Goal: Information Seeking & Learning: Learn about a topic

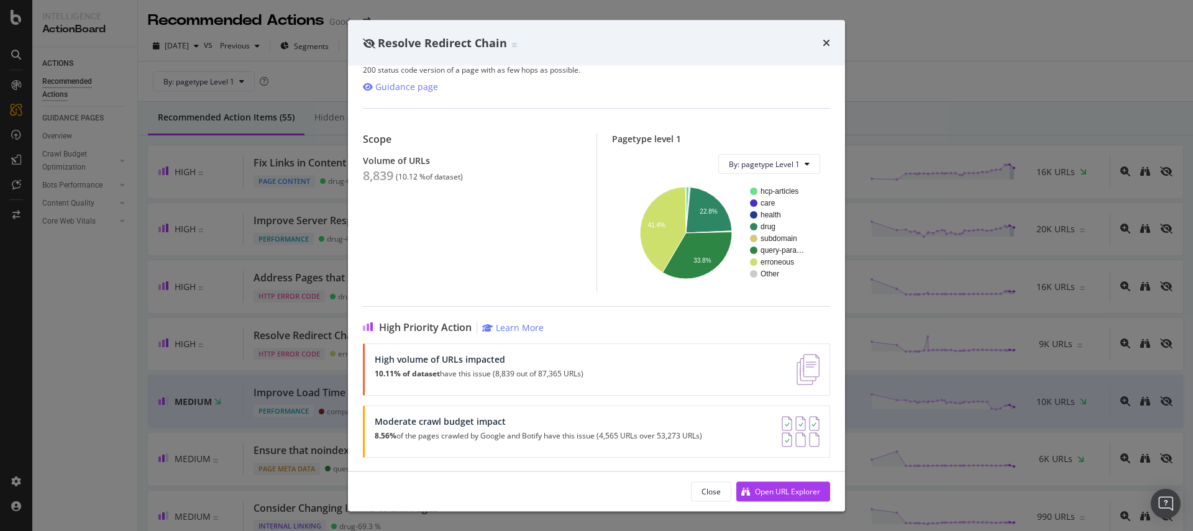
scroll to position [40, 0]
click at [933, 64] on div "Resolve Redirect Chain HTTP Error Code | When pages redirect multiple times bef…" at bounding box center [596, 265] width 1193 height 531
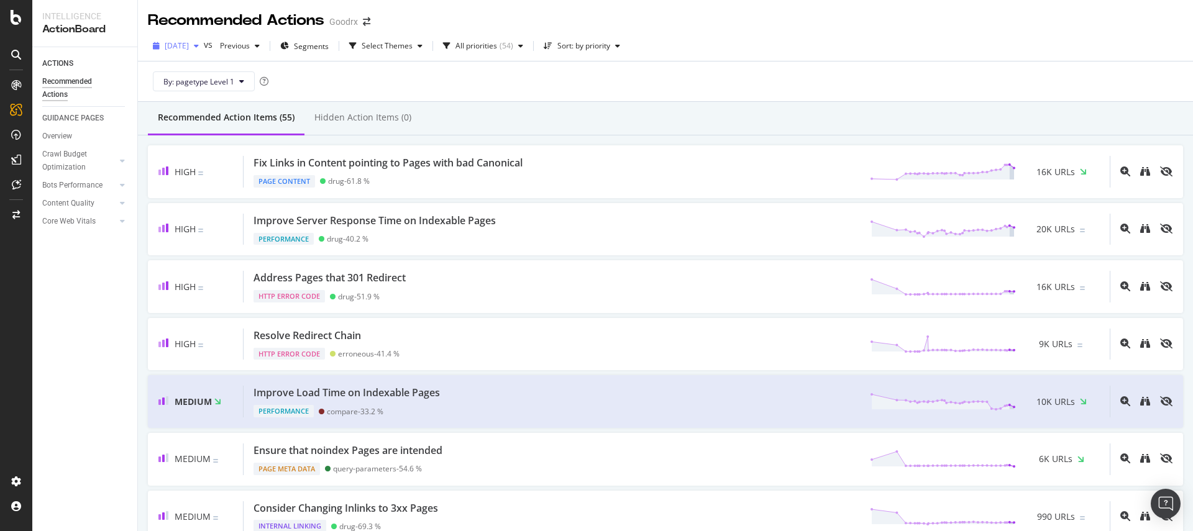
click at [188, 47] on span "[DATE]" at bounding box center [177, 45] width 24 height 11
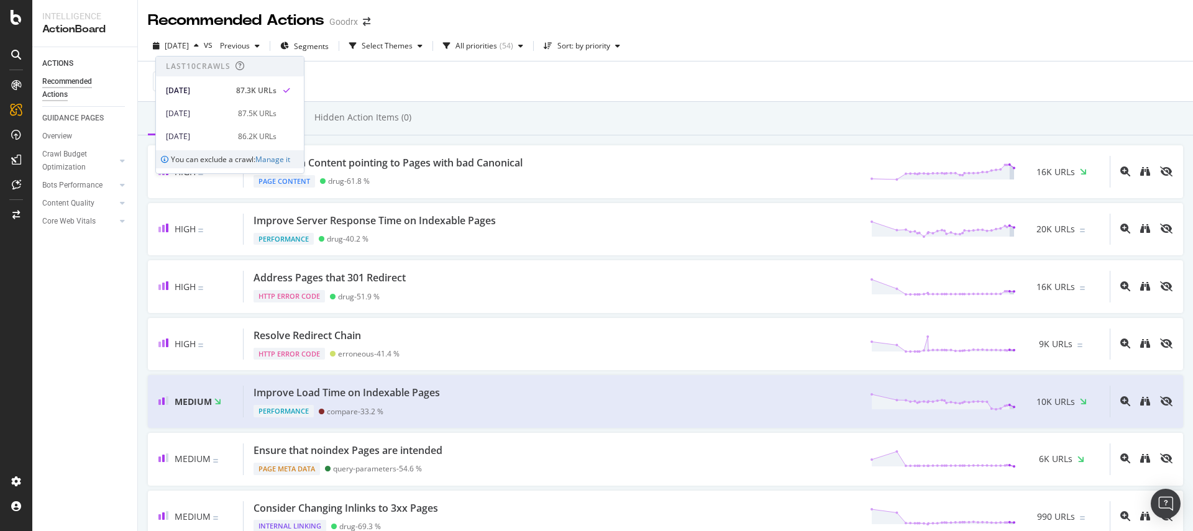
click at [774, 45] on div "2025 Sep. 19th vs Previous Segments Select Themes All priorities ( 54 ) Sort: b…" at bounding box center [665, 48] width 1055 height 25
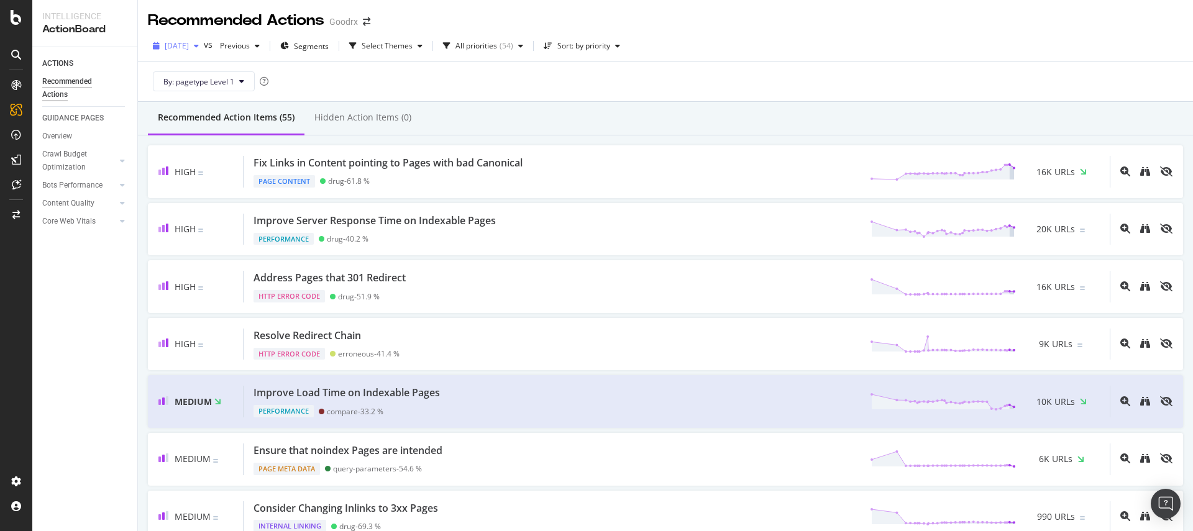
click at [185, 39] on div "[DATE]" at bounding box center [176, 46] width 56 height 19
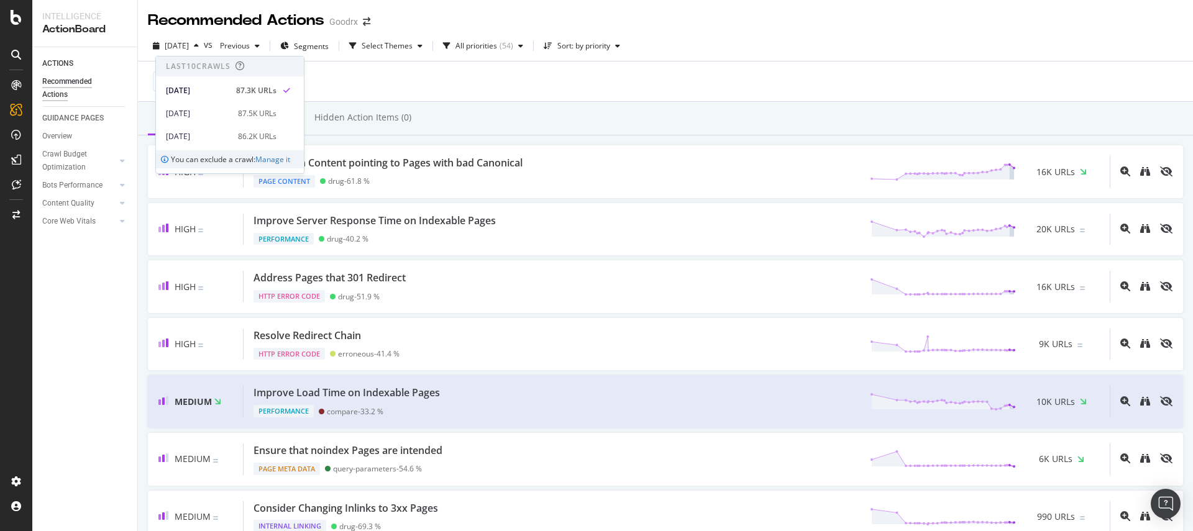
click at [424, 80] on div "By: pagetype Level 1" at bounding box center [665, 82] width 1035 height 40
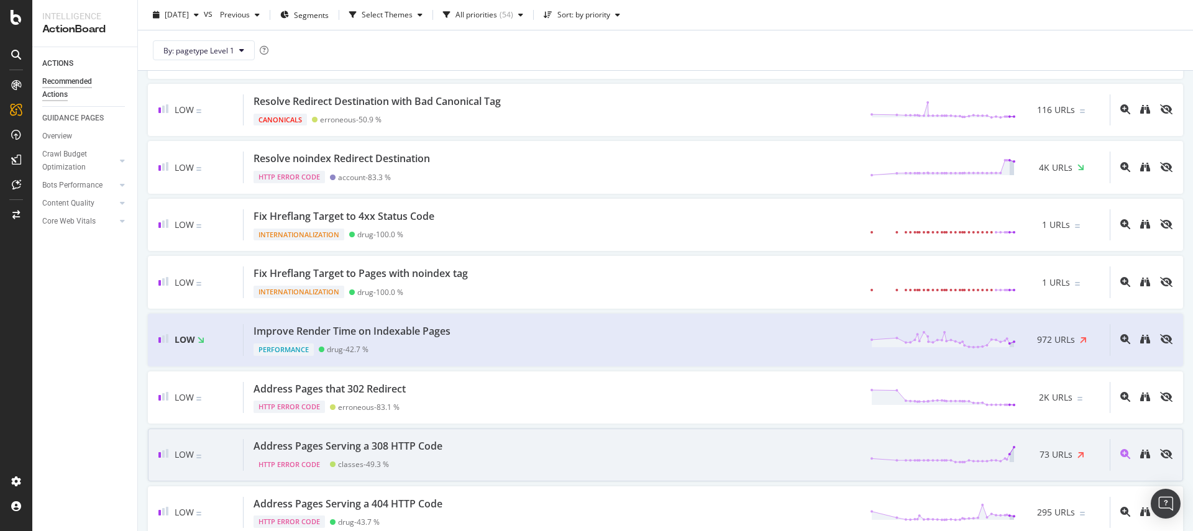
scroll to position [2293, 0]
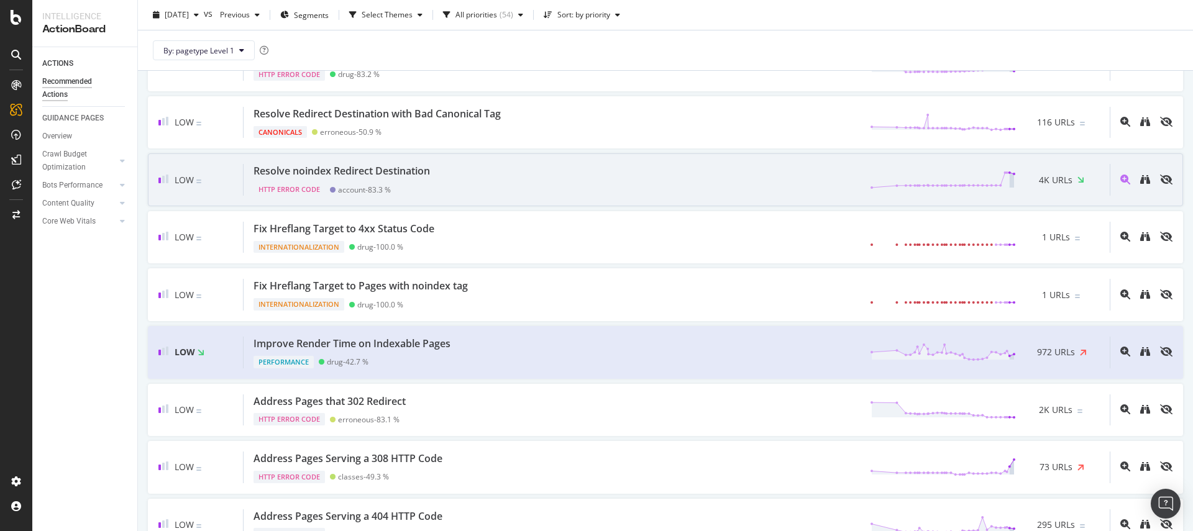
click at [720, 164] on div "Resolve noindex Redirect Destination HTTP Error Code account - 83.3 % 4K URLs" at bounding box center [677, 180] width 866 height 32
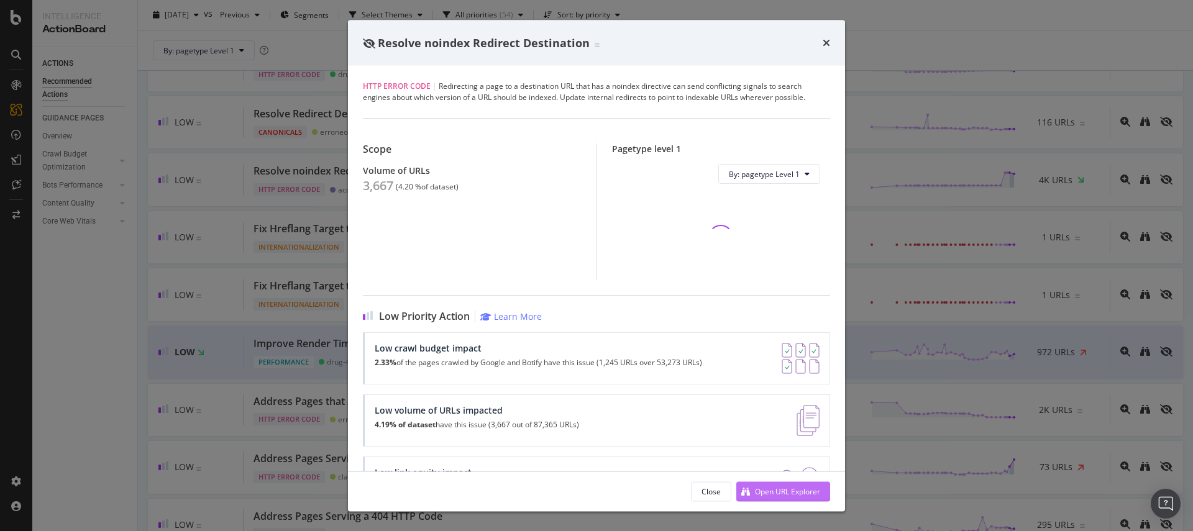
click at [766, 495] on div "Open URL Explorer" at bounding box center [787, 491] width 65 height 11
click at [821, 47] on div "Resolve noindex Redirect Destination" at bounding box center [596, 43] width 467 height 16
click at [822, 43] on div "Resolve noindex Redirect Destination" at bounding box center [596, 43] width 467 height 16
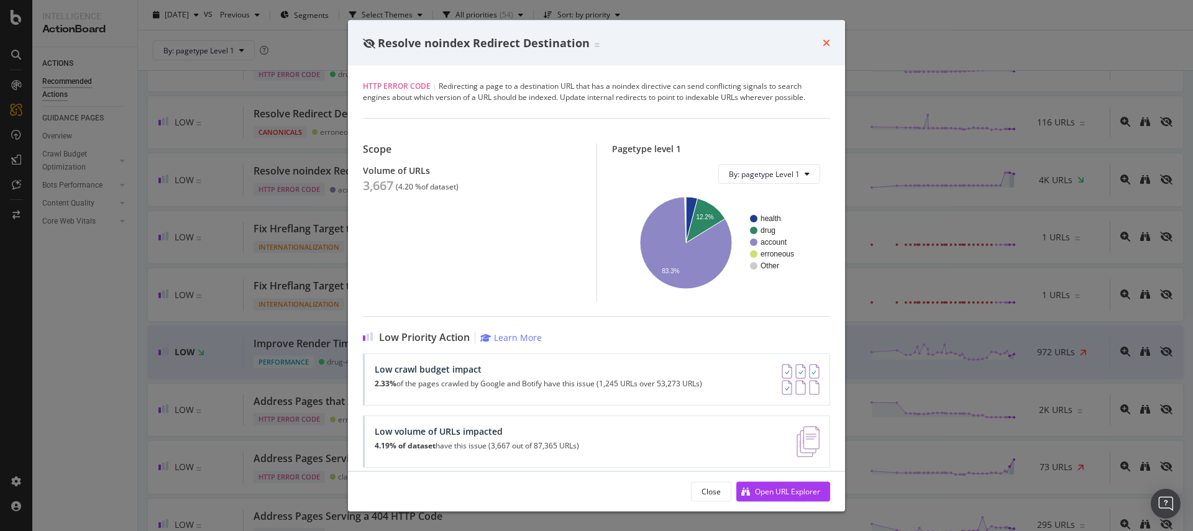
click at [828, 44] on icon "times" at bounding box center [826, 43] width 7 height 10
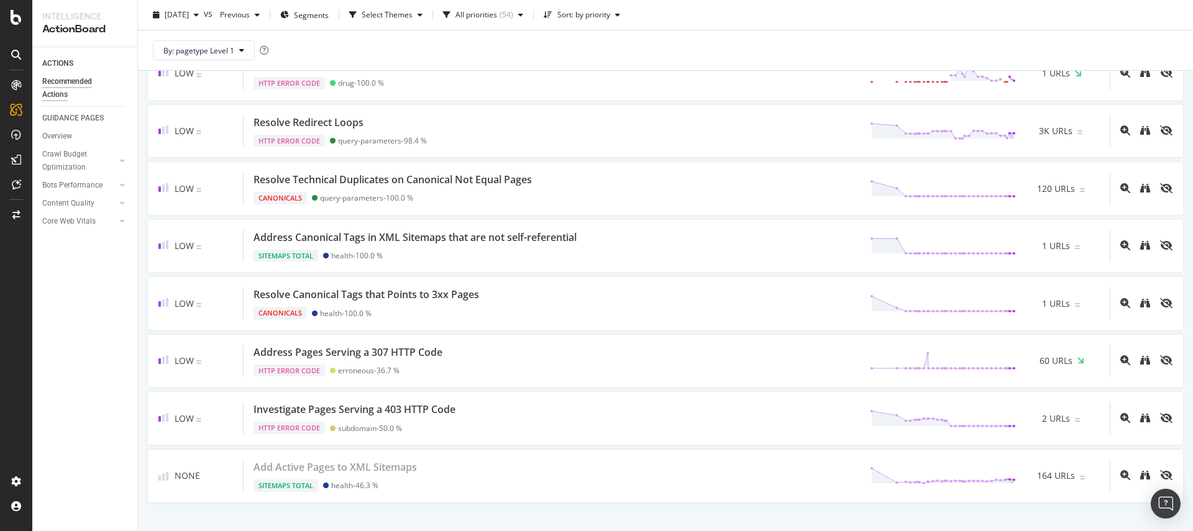
scroll to position [2827, 0]
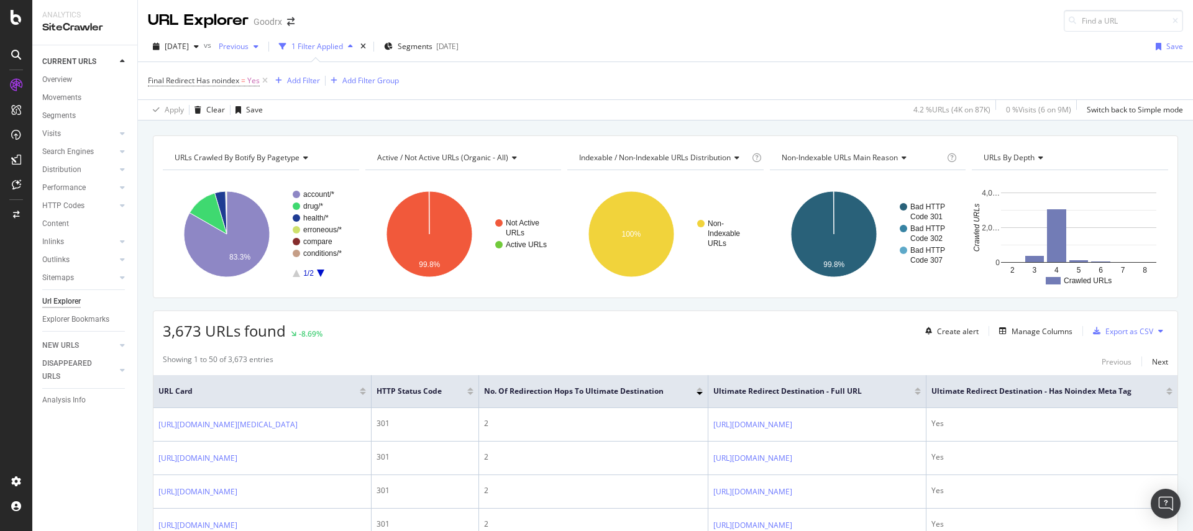
click at [263, 37] on div "Previous" at bounding box center [239, 46] width 50 height 19
click at [283, 137] on div "[DATE]" at bounding box center [274, 139] width 65 height 11
click at [189, 47] on span "[DATE]" at bounding box center [177, 46] width 24 height 11
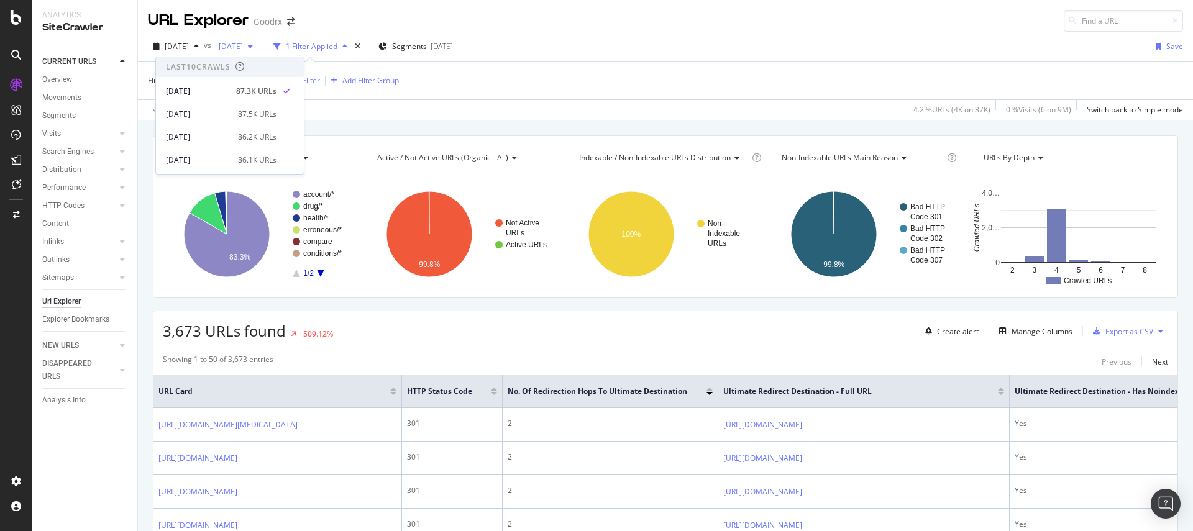
click at [258, 40] on div "[DATE]" at bounding box center [236, 46] width 44 height 19
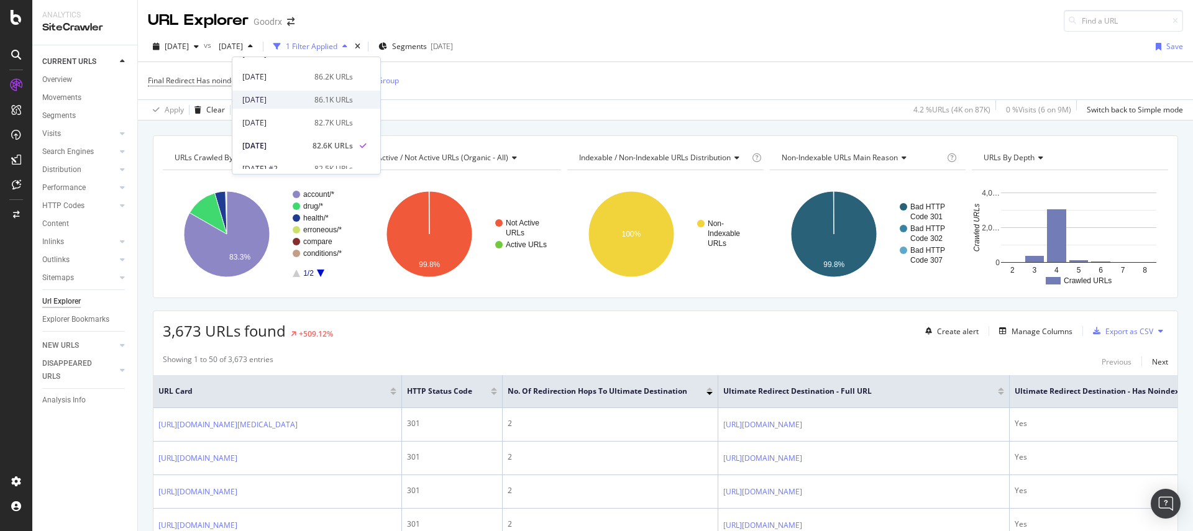
scroll to position [58, 0]
click at [291, 100] on div "[DATE]" at bounding box center [274, 102] width 65 height 11
click at [189, 49] on span "[DATE]" at bounding box center [177, 46] width 24 height 11
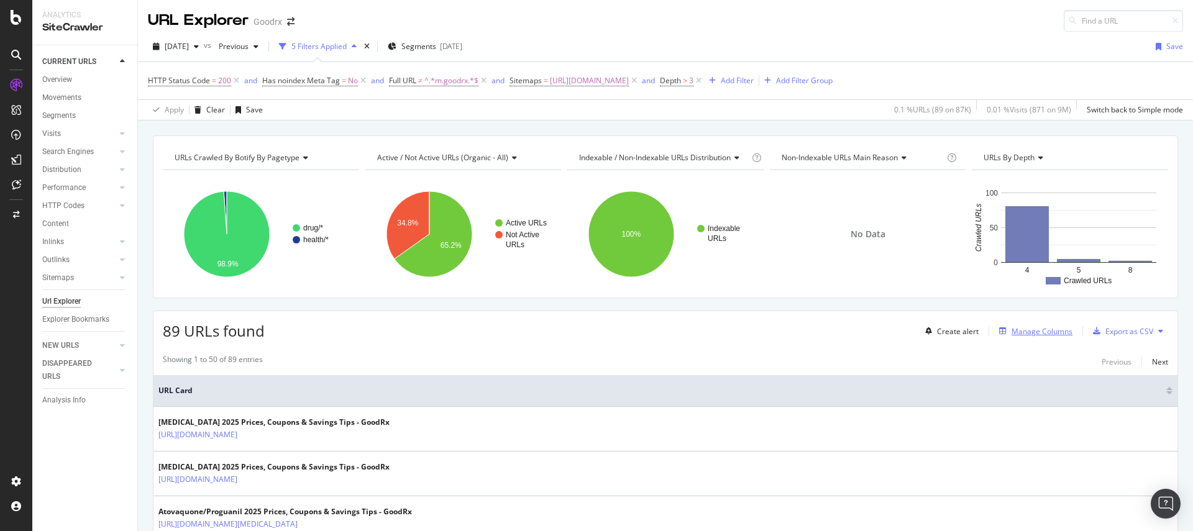
click at [1056, 332] on div "Manage Columns" at bounding box center [1042, 331] width 61 height 11
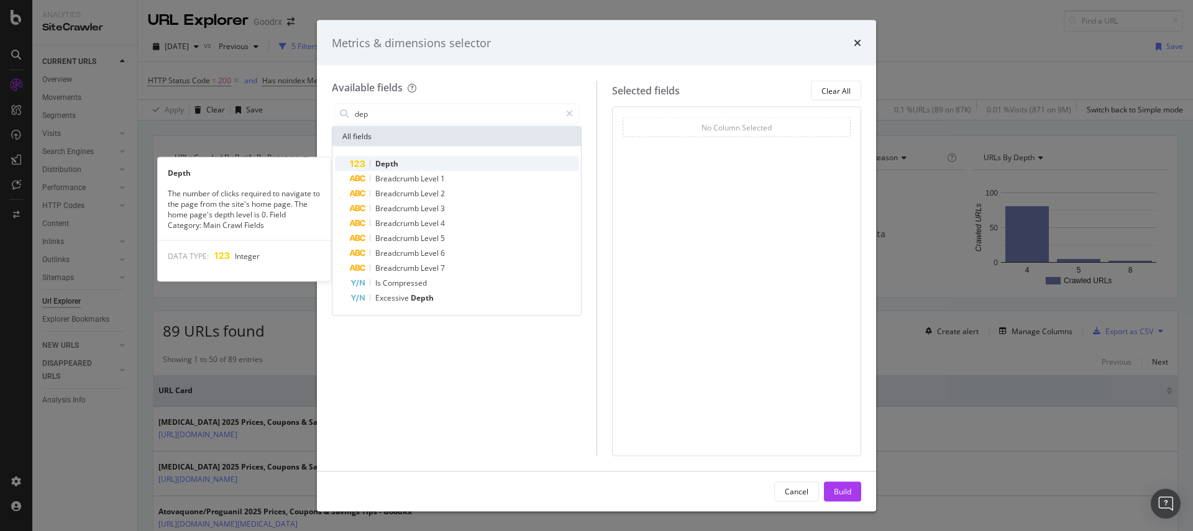
click at [414, 165] on div "Depth" at bounding box center [464, 164] width 229 height 15
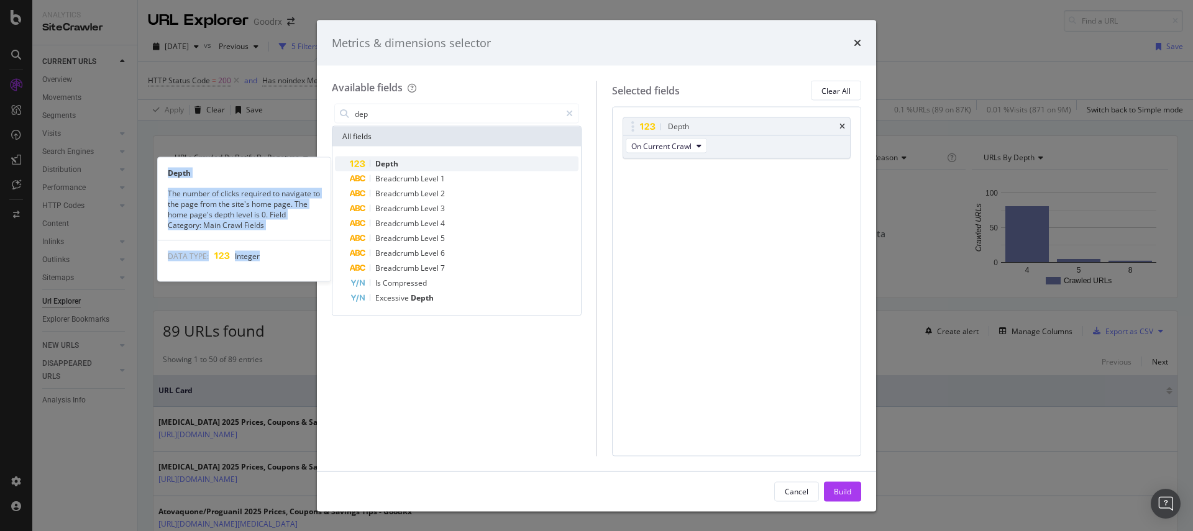
click at [413, 166] on div "Depth" at bounding box center [464, 164] width 229 height 15
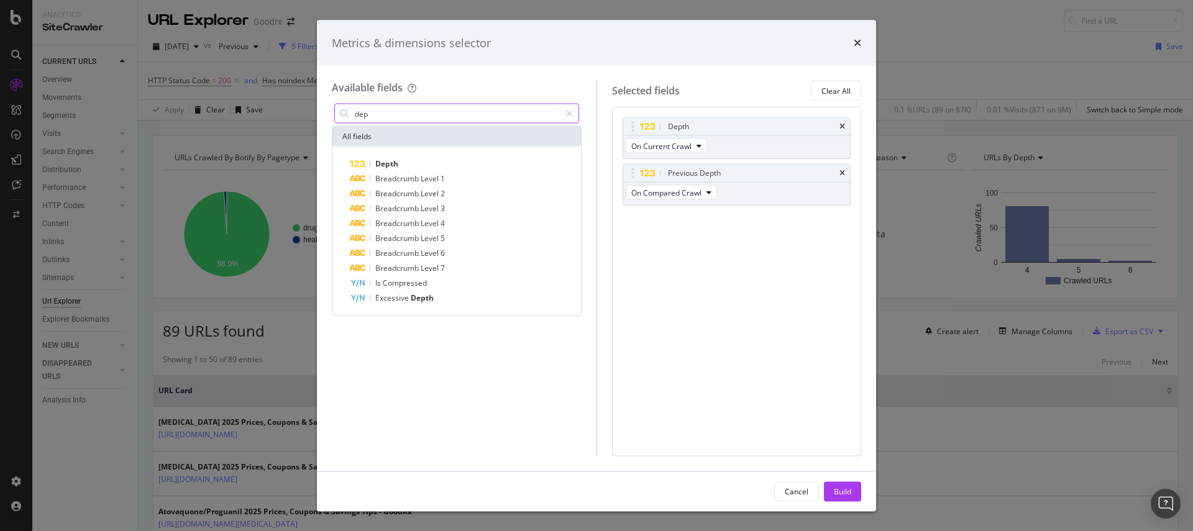
click at [414, 114] on input "dep" at bounding box center [457, 113] width 207 height 19
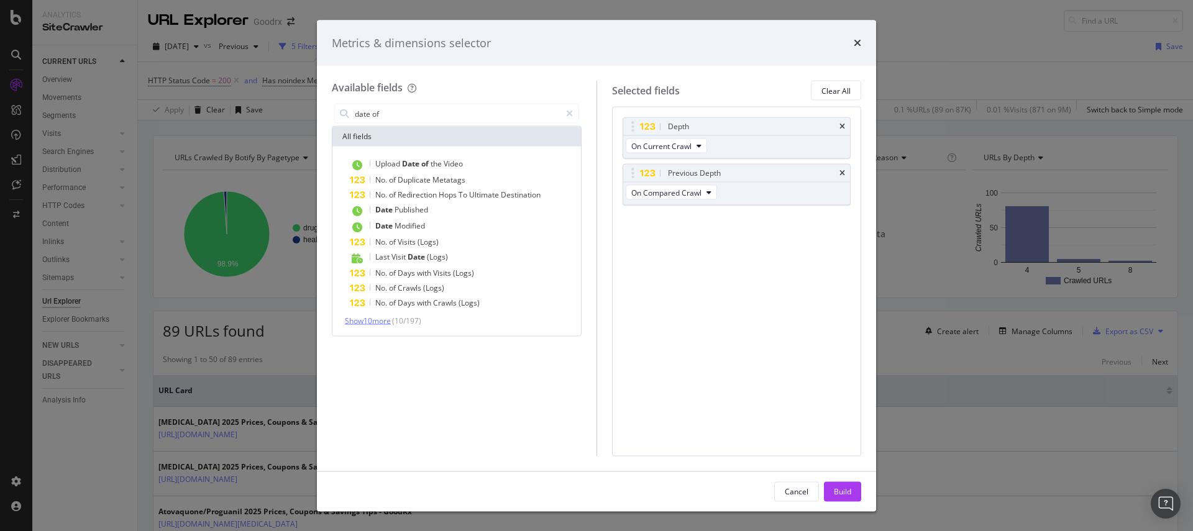
click at [383, 321] on span "Show 10 more" at bounding box center [368, 321] width 46 height 11
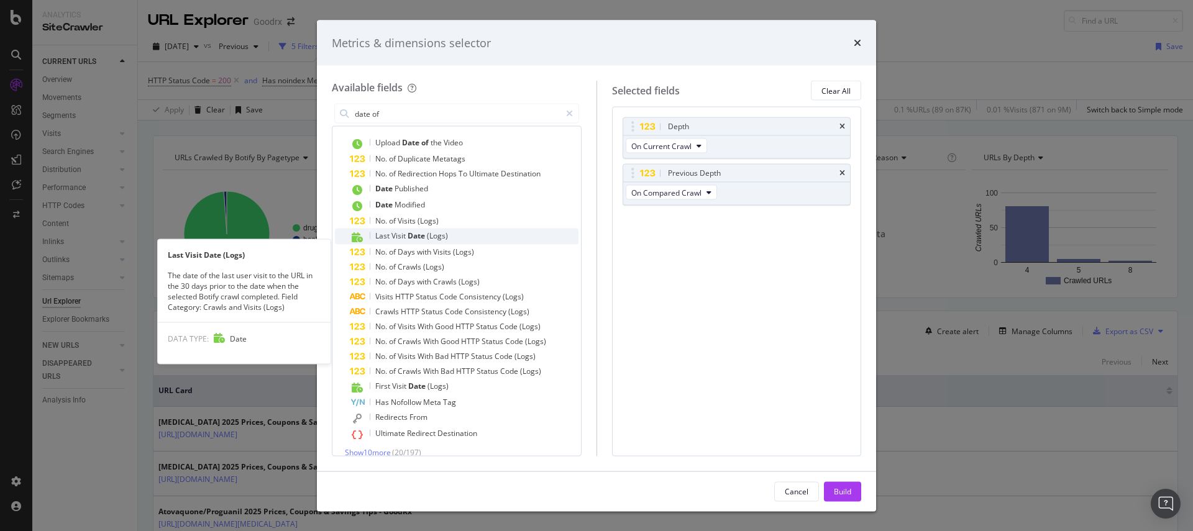
scroll to position [33, 0]
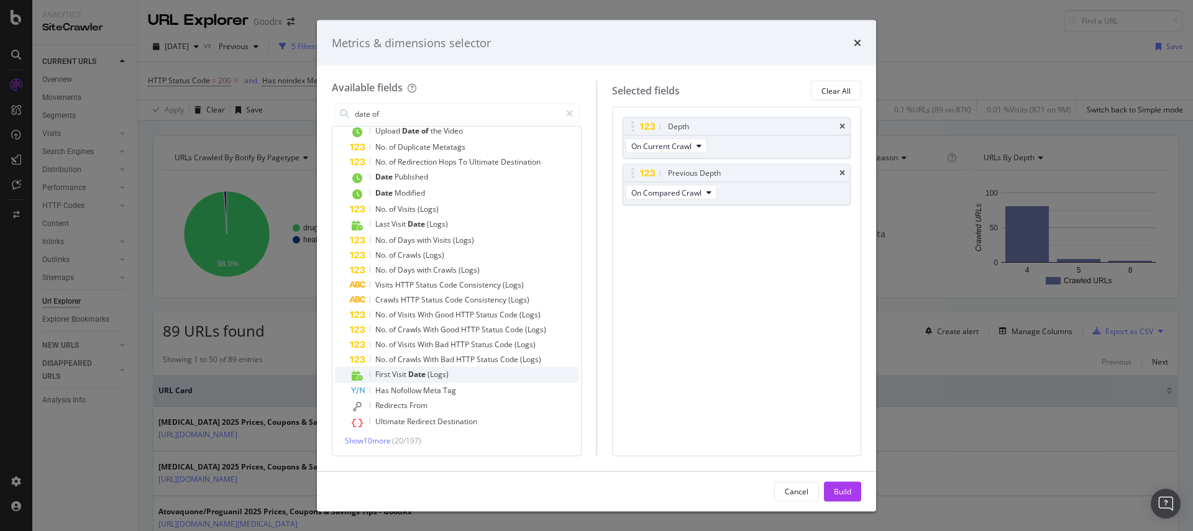
click at [416, 375] on span "Date" at bounding box center [417, 374] width 19 height 11
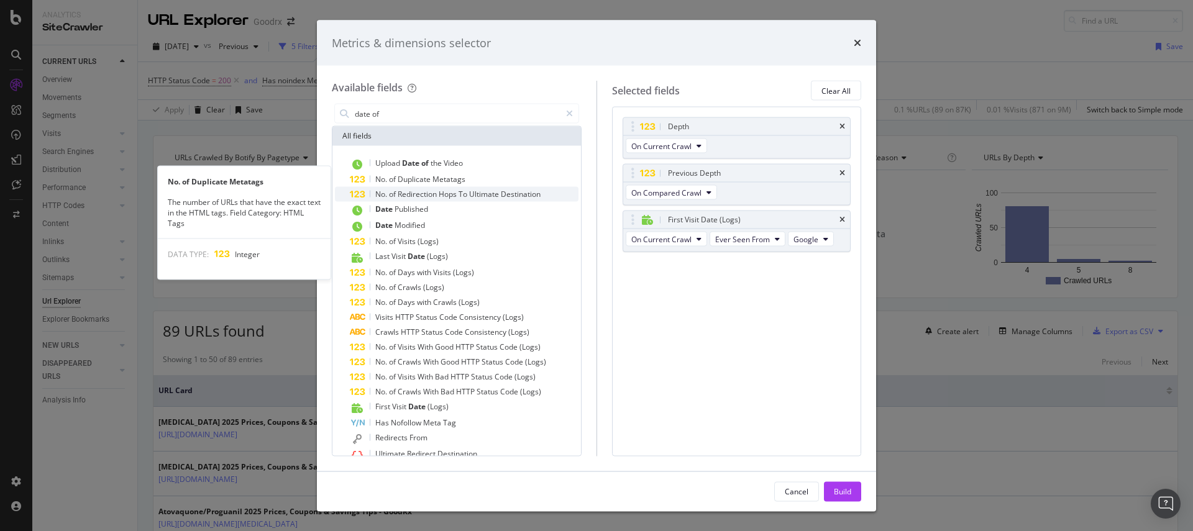
scroll to position [0, 0]
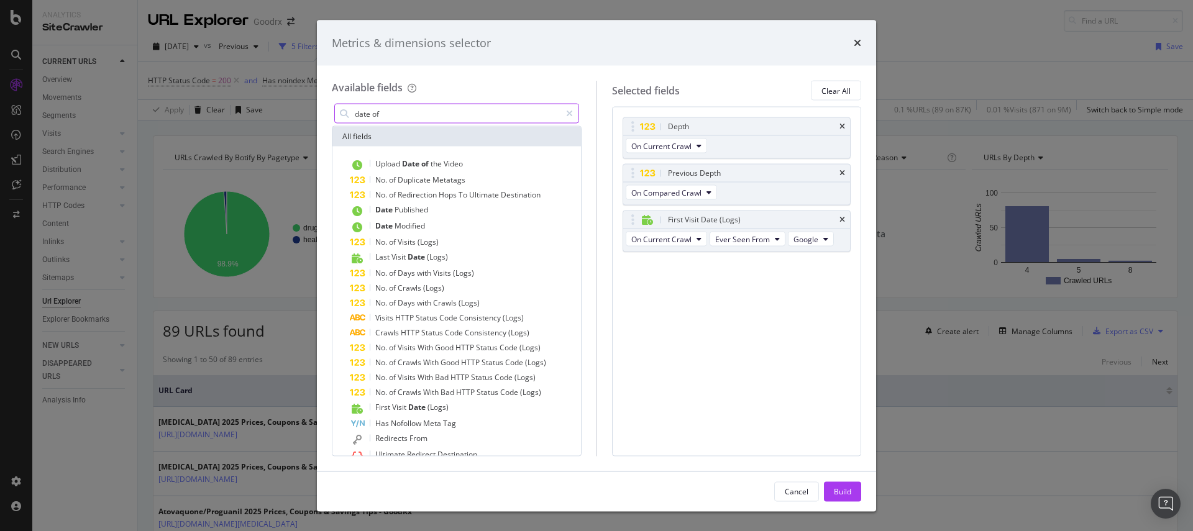
click at [387, 114] on input "date of" at bounding box center [457, 113] width 207 height 19
click at [388, 114] on input "date of" at bounding box center [457, 113] width 207 height 19
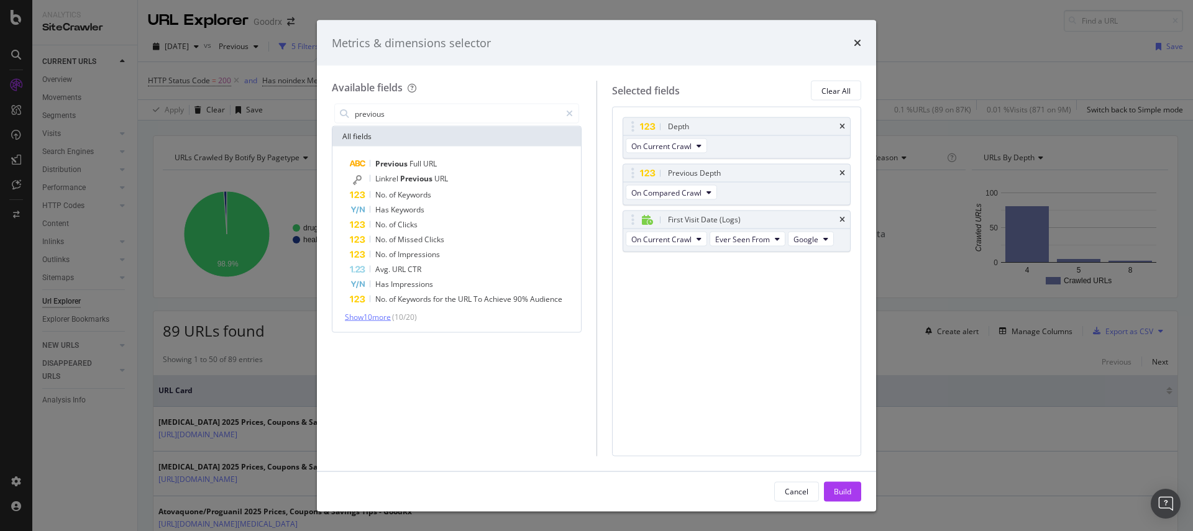
click at [387, 318] on span "Show 10 more" at bounding box center [368, 317] width 46 height 11
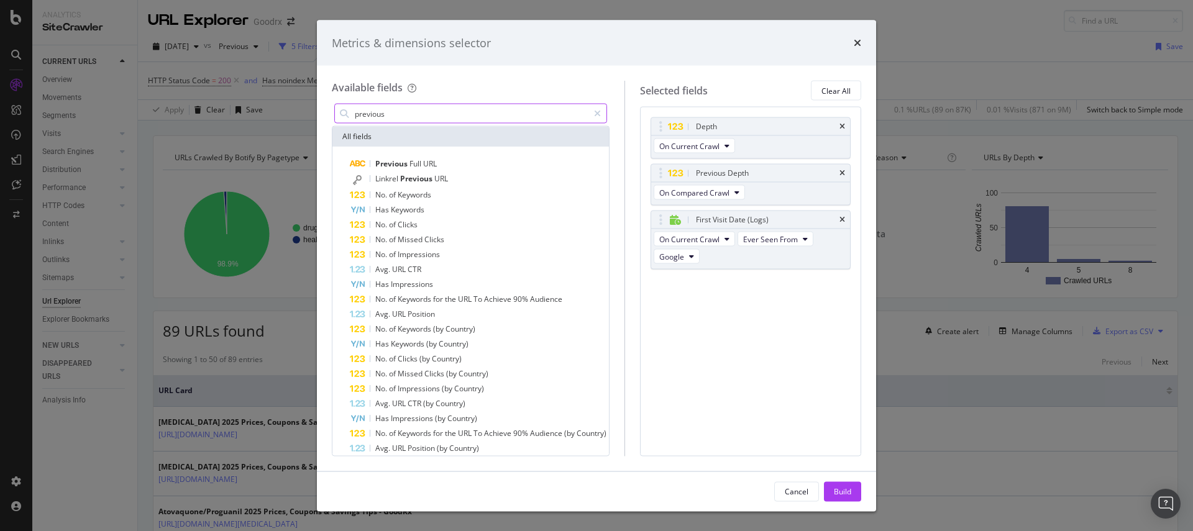
click at [397, 116] on input "previous" at bounding box center [471, 113] width 235 height 19
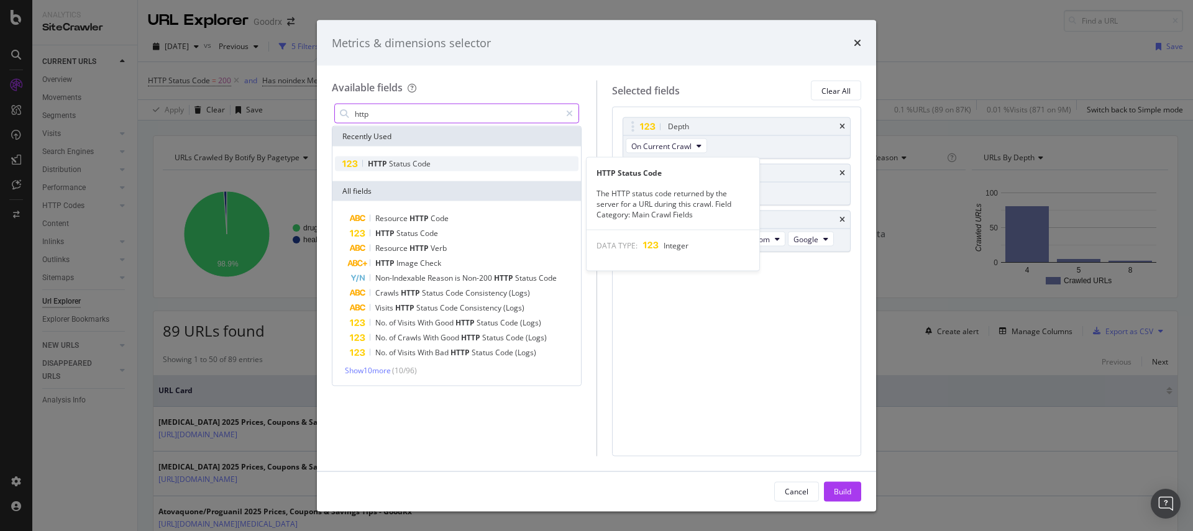
type input "http"
click at [405, 159] on span "Status" at bounding box center [401, 163] width 24 height 11
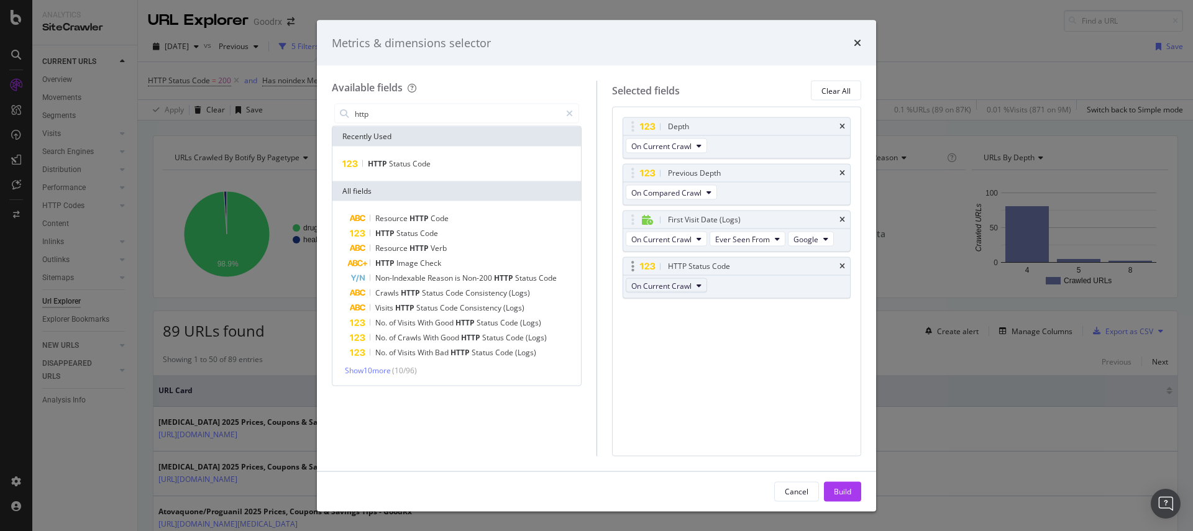
click at [697, 282] on icon "modal" at bounding box center [699, 285] width 5 height 7
click at [679, 329] on span "On Compared Crawl" at bounding box center [671, 331] width 70 height 11
click at [836, 489] on div "Build" at bounding box center [842, 491] width 17 height 11
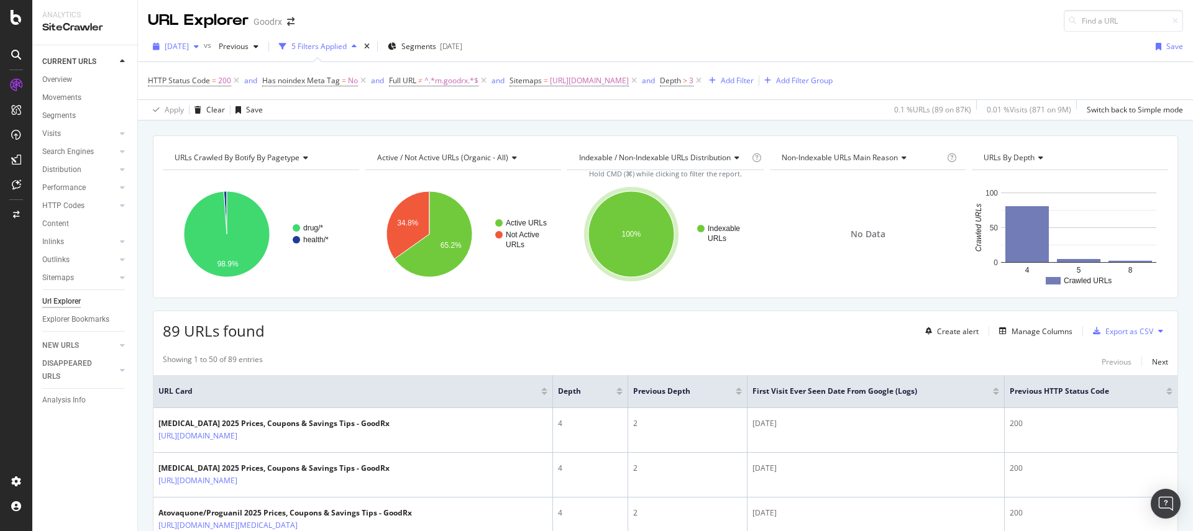
click at [189, 45] on span "[DATE]" at bounding box center [177, 46] width 24 height 11
click at [621, 29] on div "URL Explorer Goodrx" at bounding box center [665, 16] width 1055 height 32
click at [189, 47] on span "[DATE]" at bounding box center [177, 46] width 24 height 11
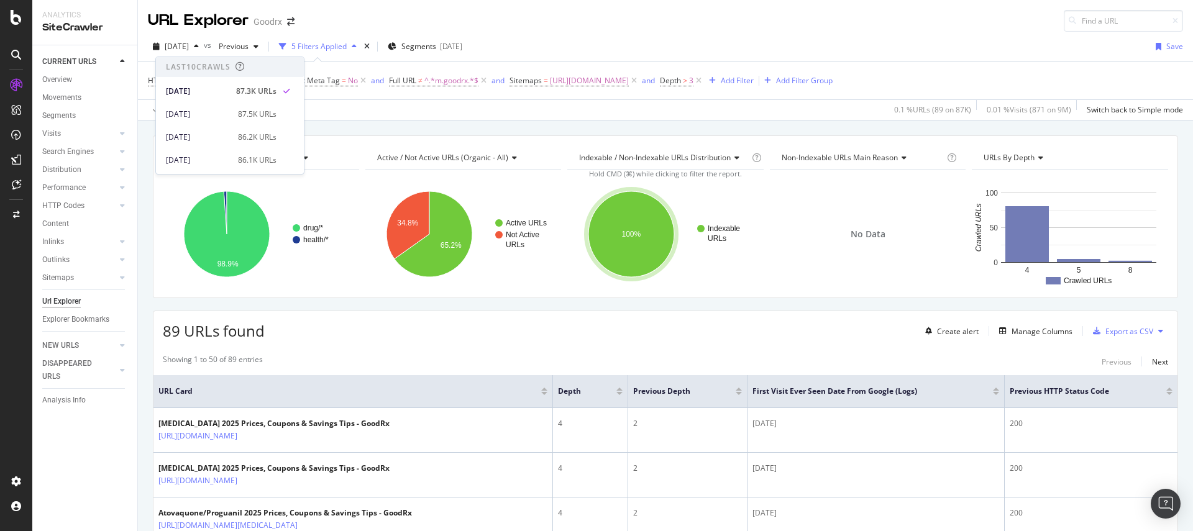
click at [574, 32] on div "[DATE] vs Previous 5 Filters Applied Segments [DATE] Save HTTP Status Code = 20…" at bounding box center [665, 76] width 1055 height 89
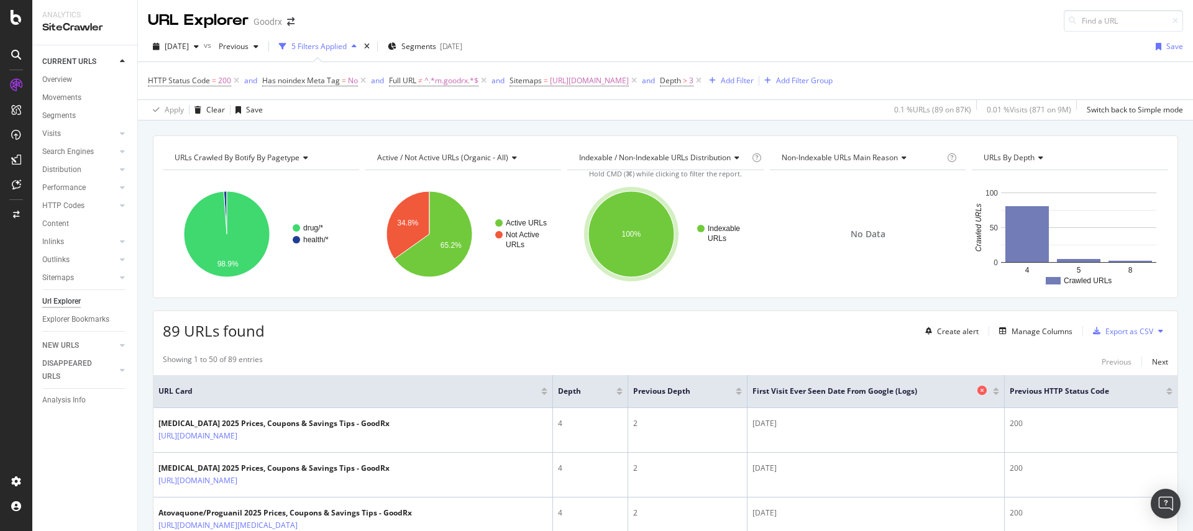
click at [978, 392] on icon at bounding box center [982, 390] width 9 height 9
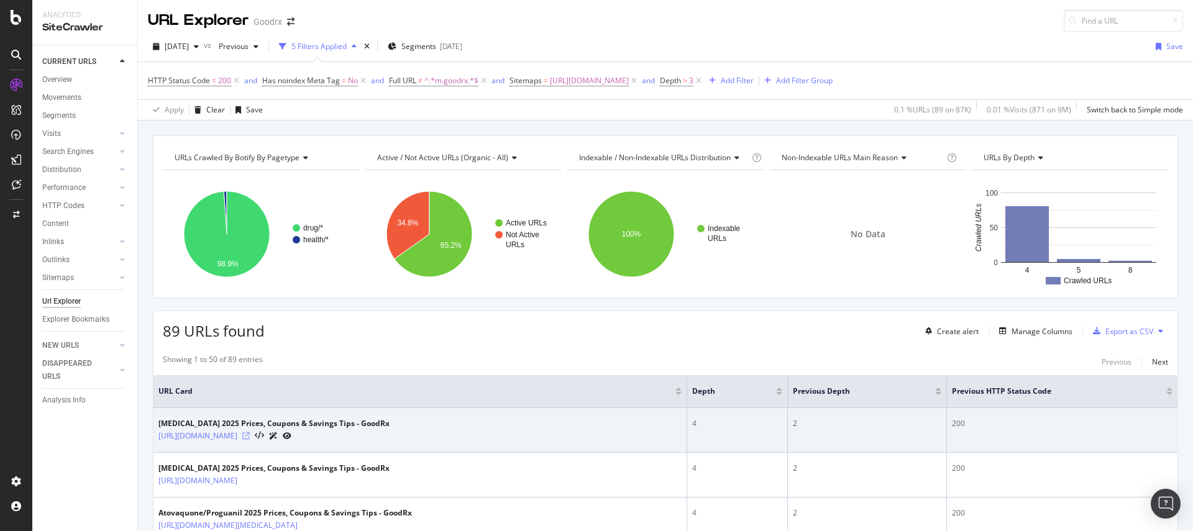
click at [250, 436] on icon at bounding box center [245, 436] width 7 height 7
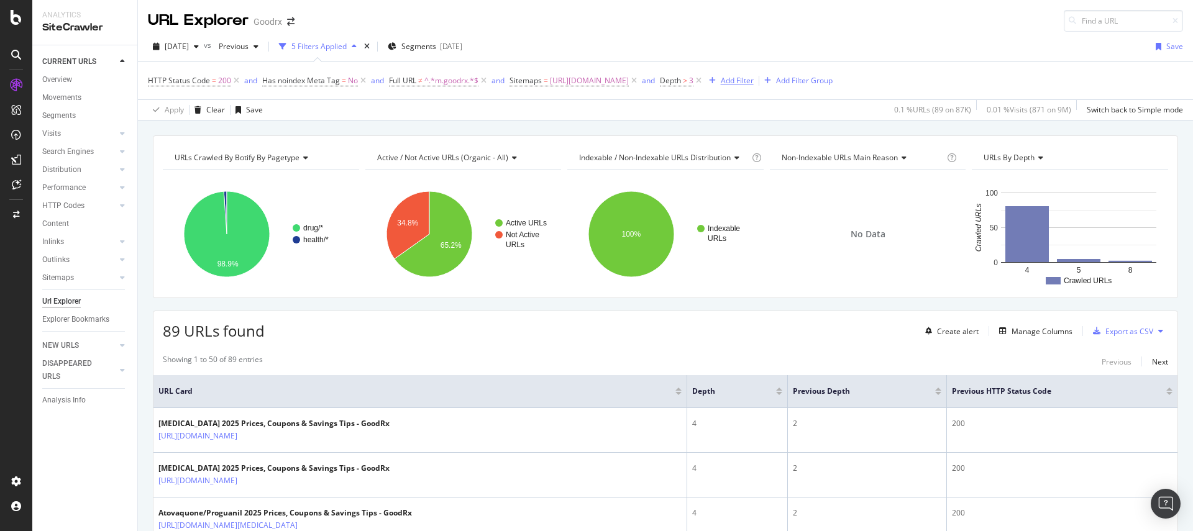
click at [754, 82] on div "Add Filter" at bounding box center [737, 80] width 33 height 11
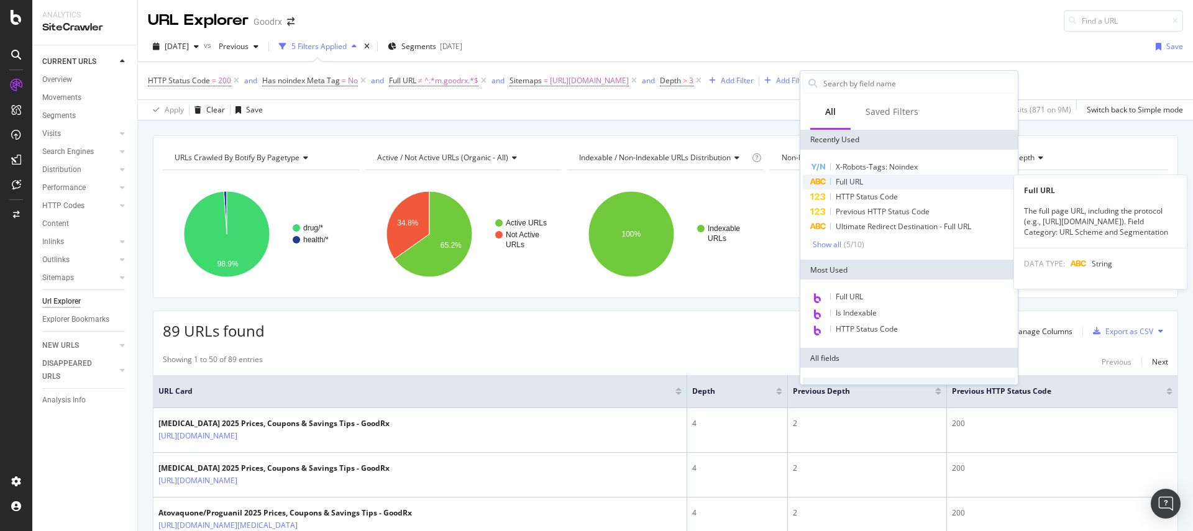
click at [853, 177] on span "Full URL" at bounding box center [849, 181] width 27 height 11
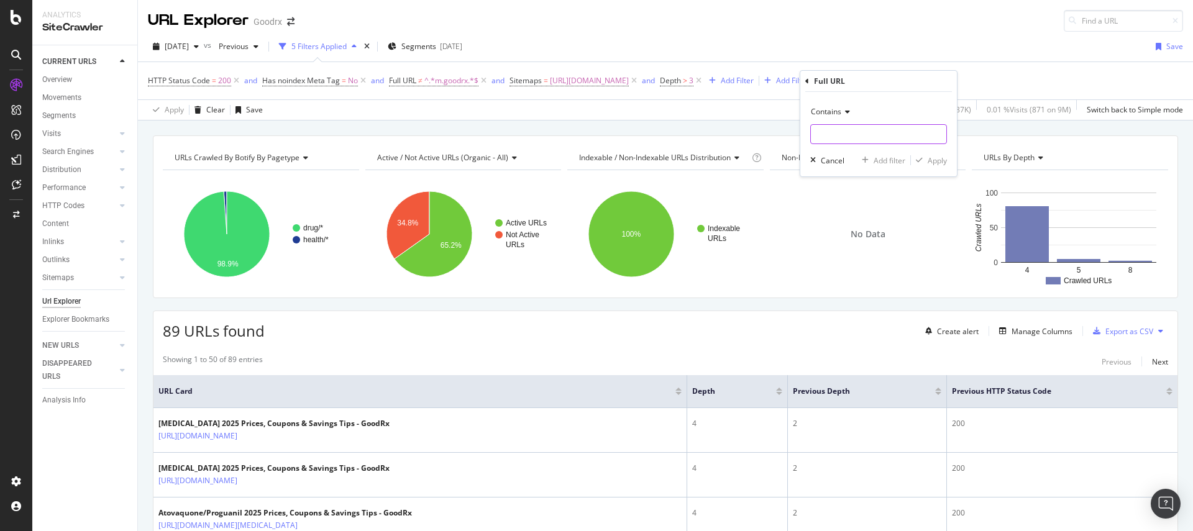
click at [847, 134] on input "text" at bounding box center [878, 134] width 135 height 20
paste input "[URL][DOMAIN_NAME]"
type input "[URL][DOMAIN_NAME]"
click at [932, 161] on div "Apply" at bounding box center [937, 160] width 19 height 11
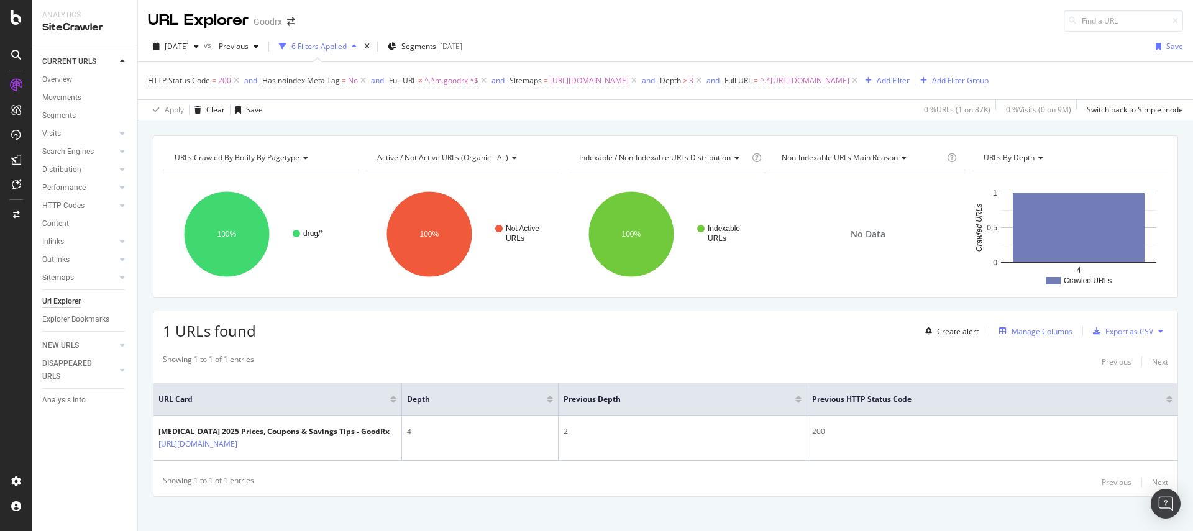
click at [1056, 332] on div "Manage Columns" at bounding box center [1042, 331] width 61 height 11
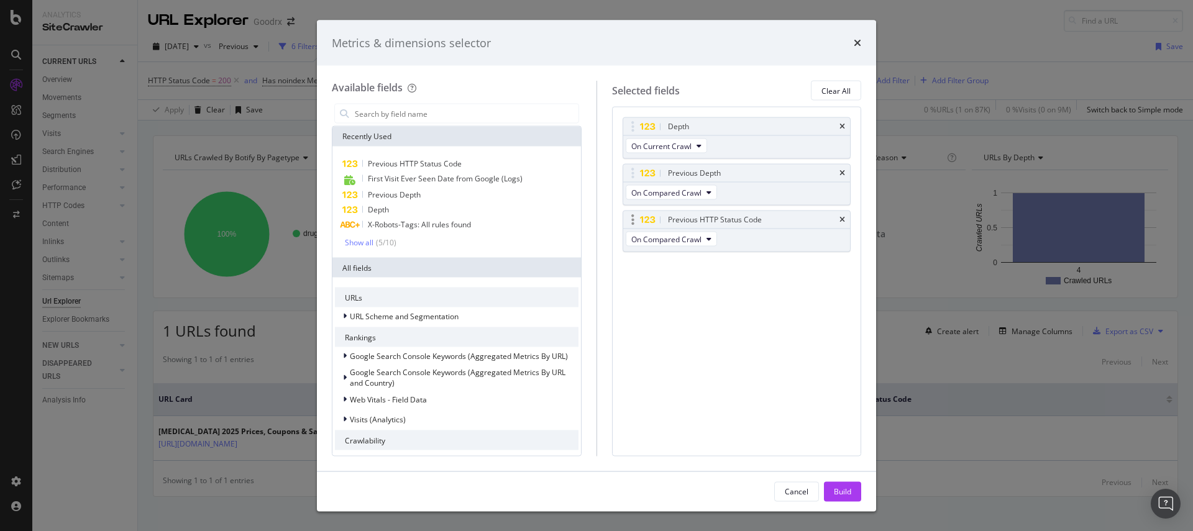
click at [838, 219] on div "Previous HTTP Status Code" at bounding box center [736, 219] width 227 height 17
click at [433, 110] on input "modal" at bounding box center [466, 113] width 225 height 19
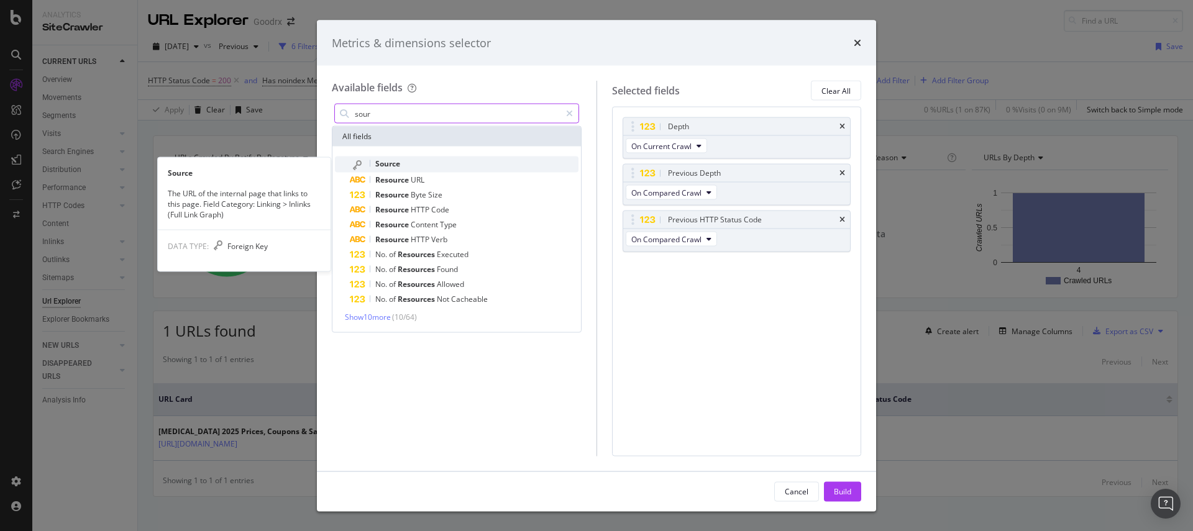
type input "sour"
click at [418, 161] on div "Source" at bounding box center [464, 165] width 229 height 16
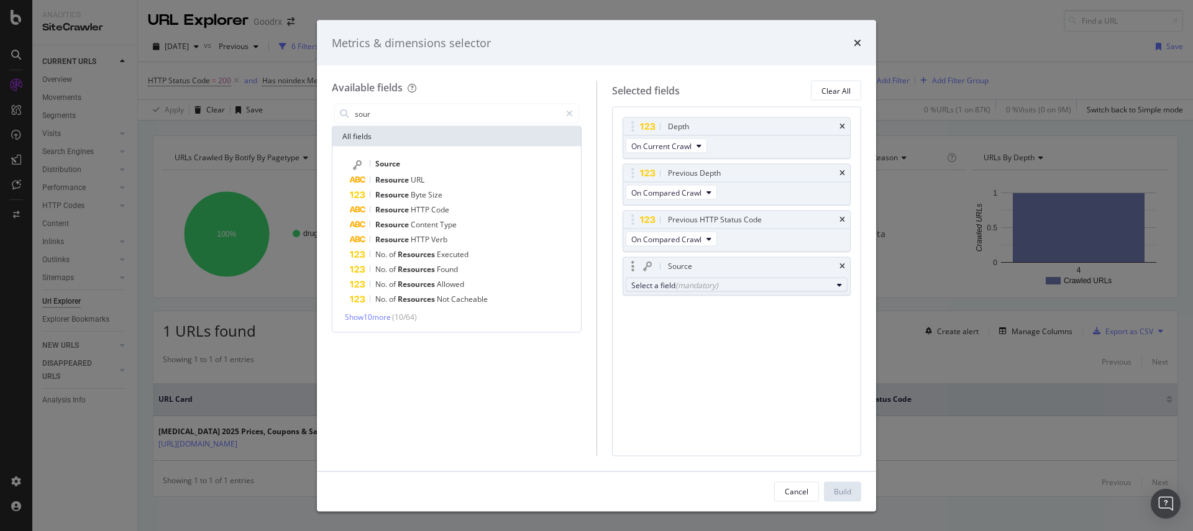
click at [725, 280] on div "Select a field (mandatory)" at bounding box center [731, 285] width 201 height 11
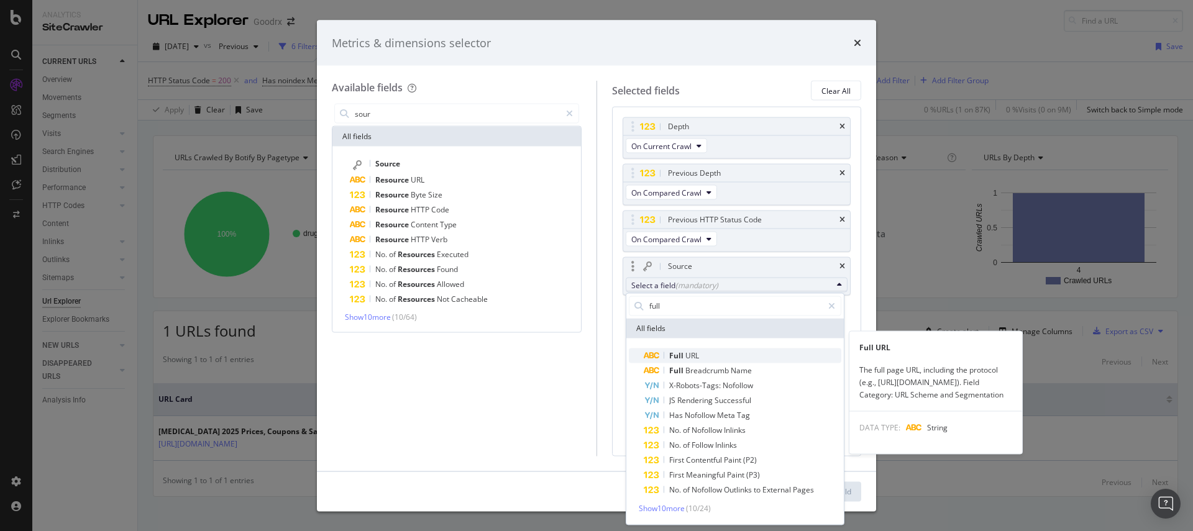
type input "full"
click at [676, 355] on span "Full" at bounding box center [677, 355] width 16 height 11
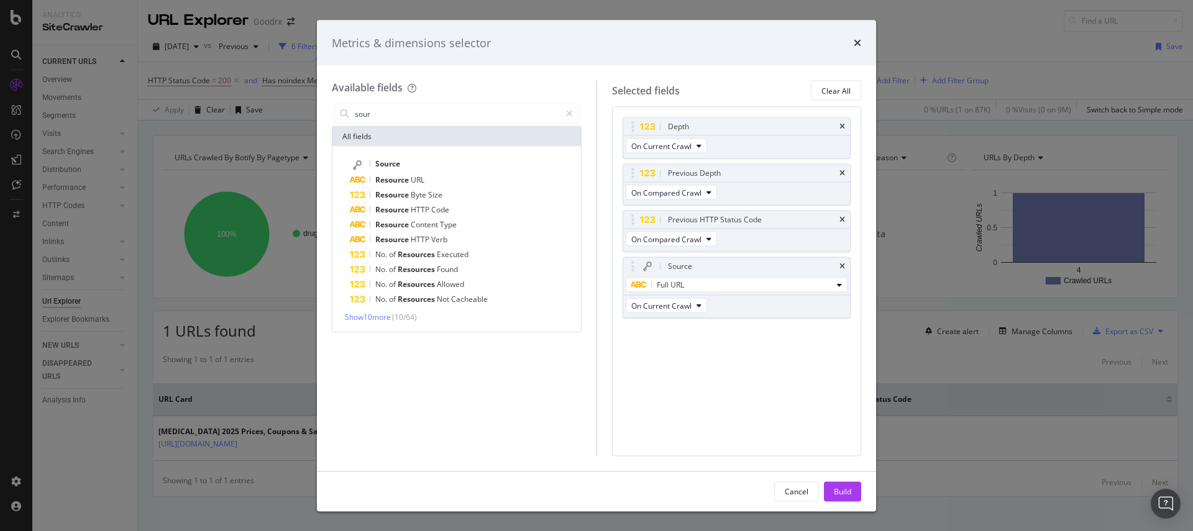
click at [687, 353] on div "Depth On Current Crawl Previous Depth On Compared Crawl Previous HTTP Status Co…" at bounding box center [737, 281] width 250 height 349
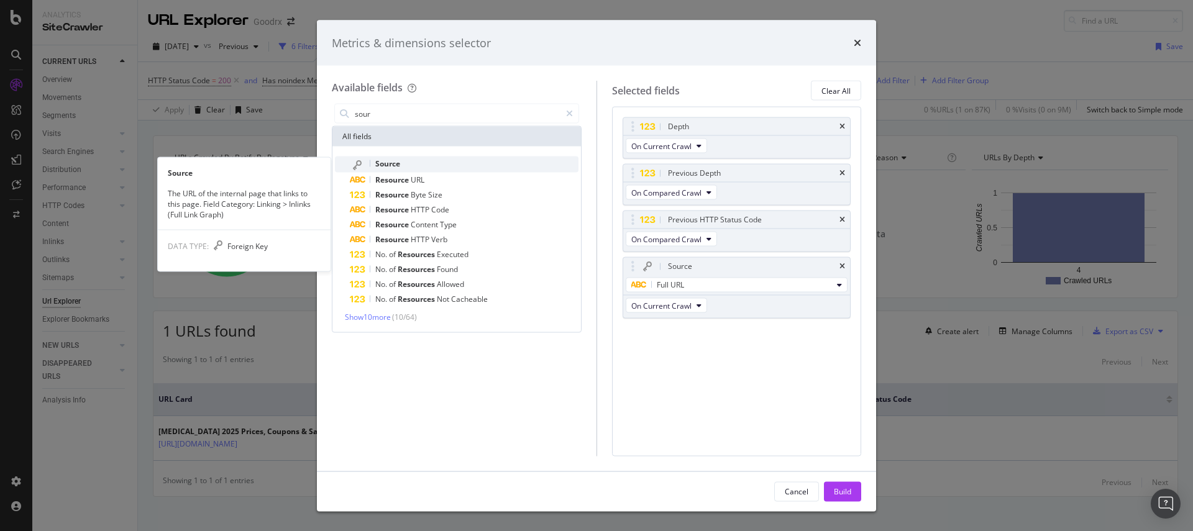
click at [400, 166] on span "Source" at bounding box center [387, 163] width 25 height 11
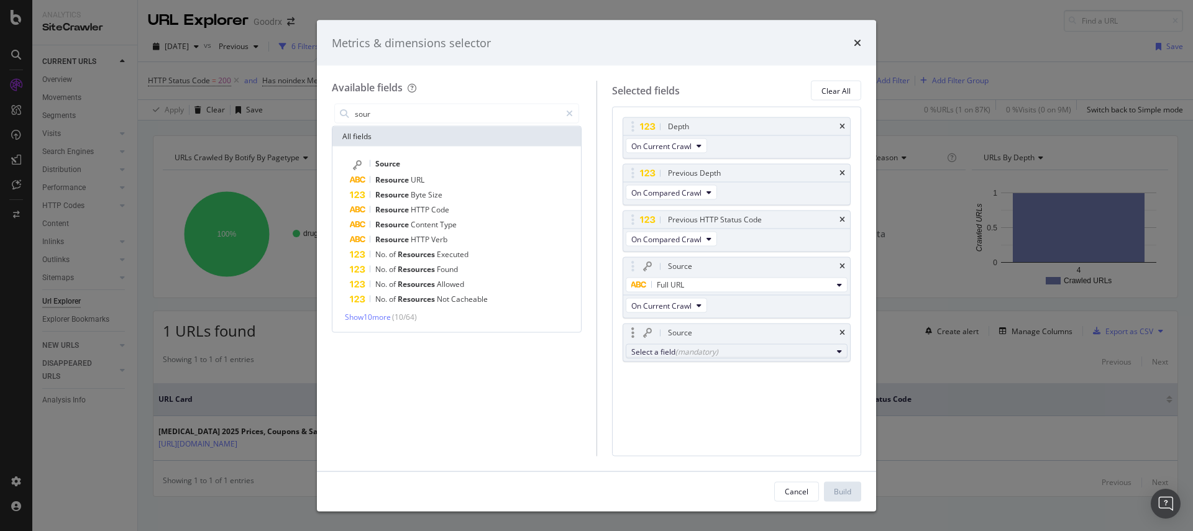
click at [698, 354] on div "(mandatory)" at bounding box center [697, 351] width 43 height 11
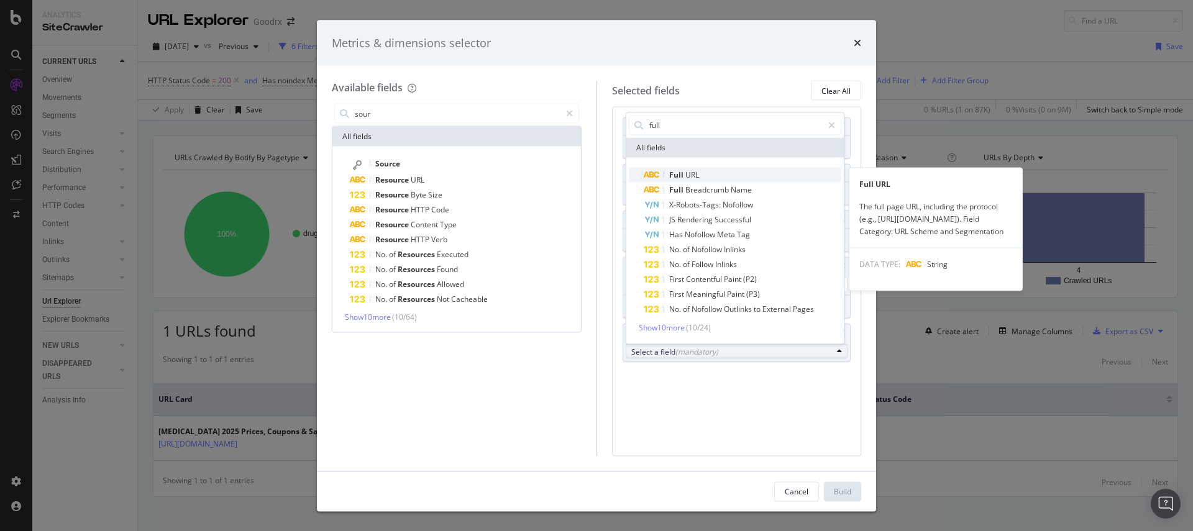
type input "full"
click at [690, 174] on span "URL" at bounding box center [692, 174] width 14 height 11
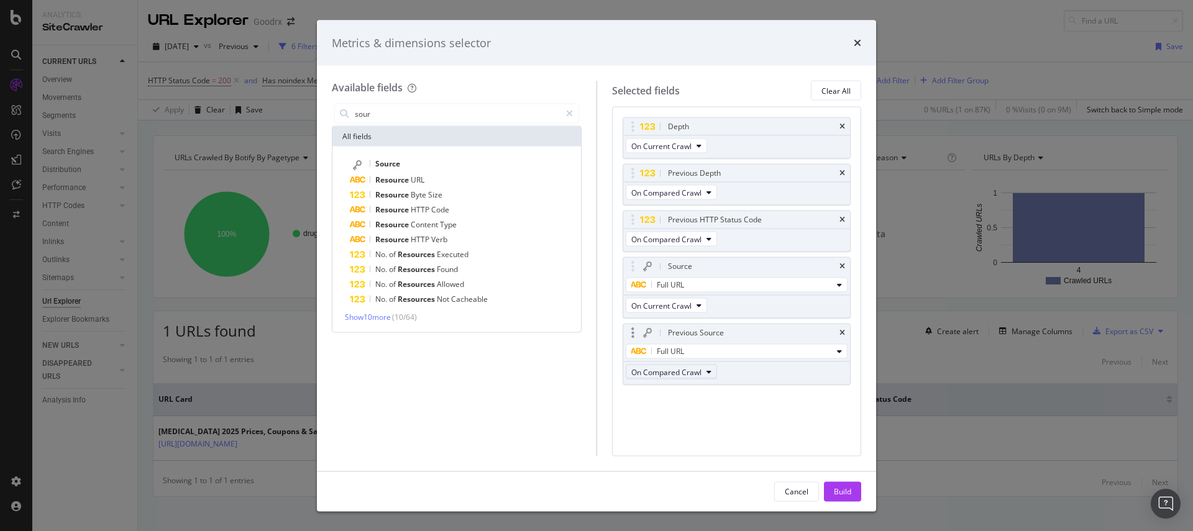
click at [703, 376] on button "On Compared Crawl" at bounding box center [671, 372] width 91 height 15
click at [763, 413] on div "Depth On Current Crawl Previous Depth On Compared Crawl Previous HTTP Status Co…" at bounding box center [737, 281] width 250 height 349
click at [841, 218] on icon "times" at bounding box center [843, 219] width 6 height 7
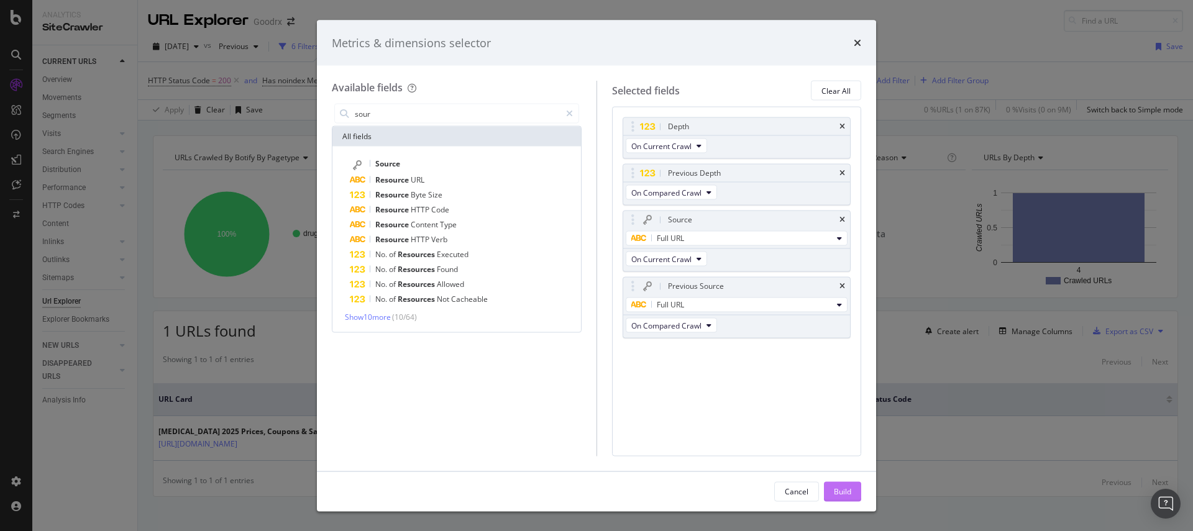
click at [848, 493] on div "Build" at bounding box center [842, 491] width 17 height 11
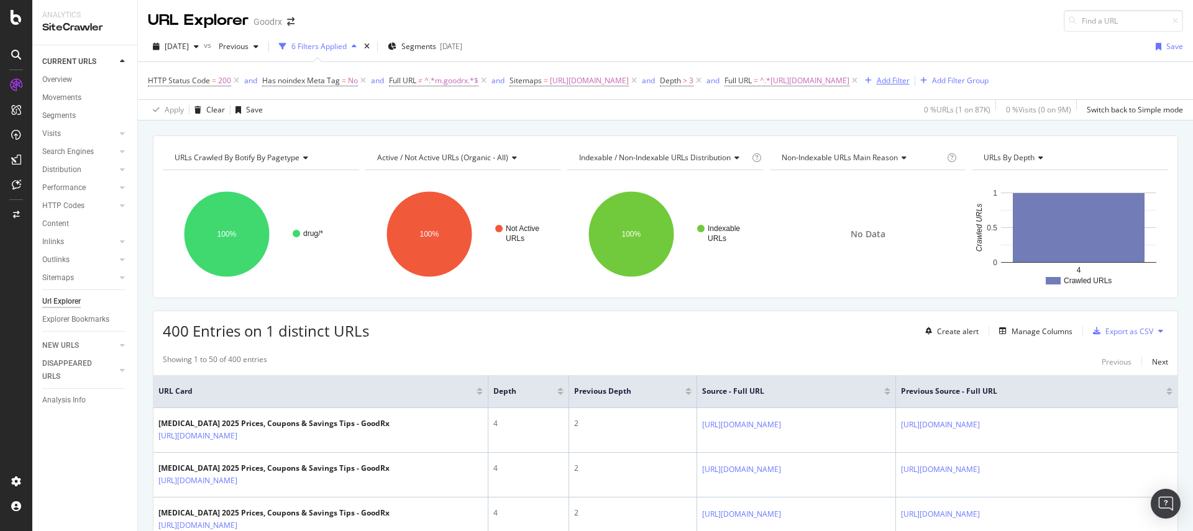
click at [910, 74] on div "Add Filter" at bounding box center [885, 81] width 50 height 14
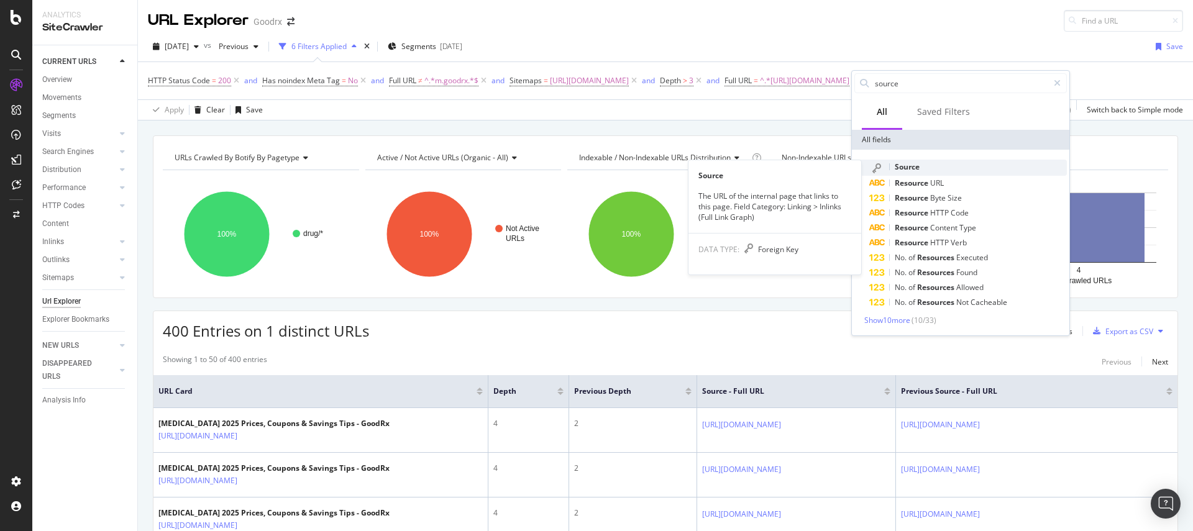
type input "source"
click at [934, 168] on div "Source" at bounding box center [968, 168] width 198 height 16
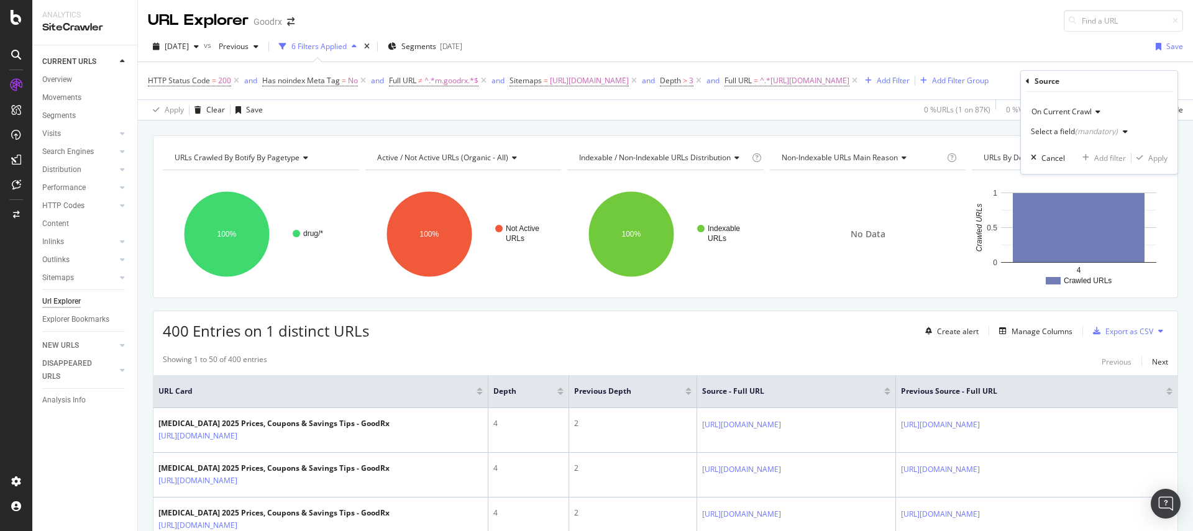
click at [1055, 134] on div "Select a field (mandatory)" at bounding box center [1074, 131] width 87 height 7
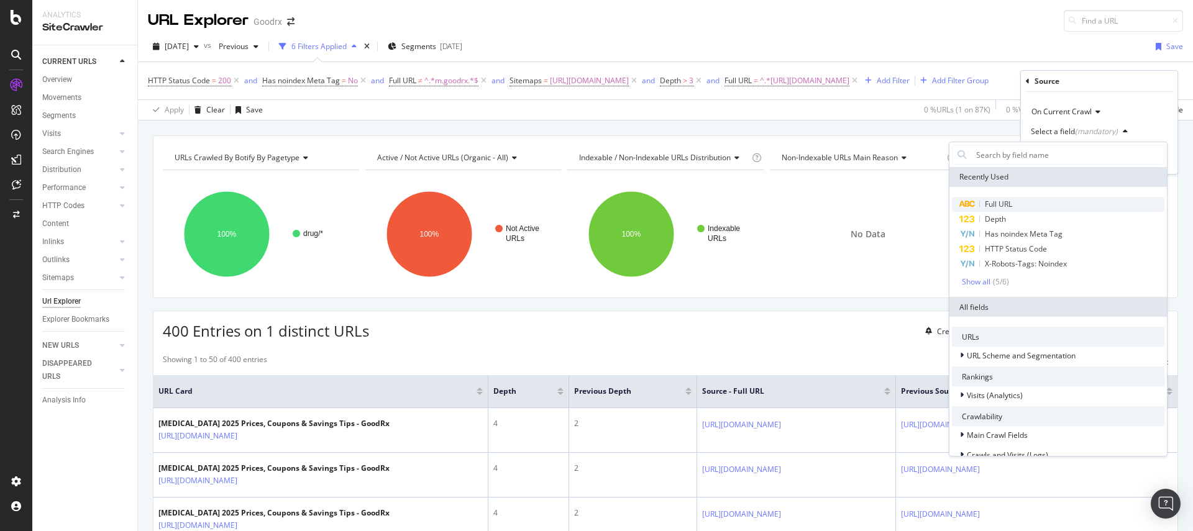
click at [1007, 203] on span "Full URL" at bounding box center [998, 204] width 27 height 11
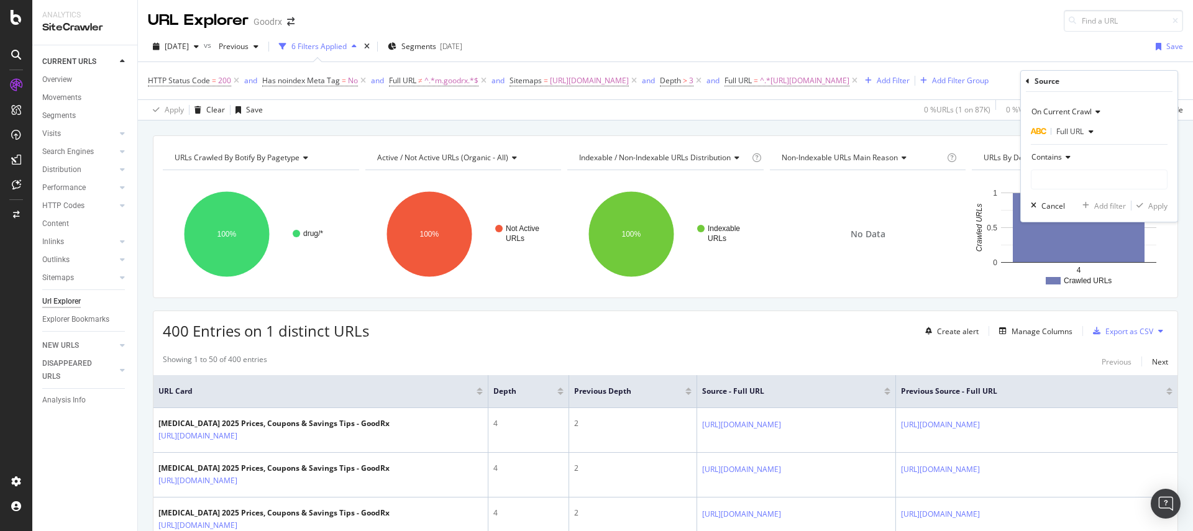
click at [1069, 153] on icon at bounding box center [1066, 156] width 9 height 7
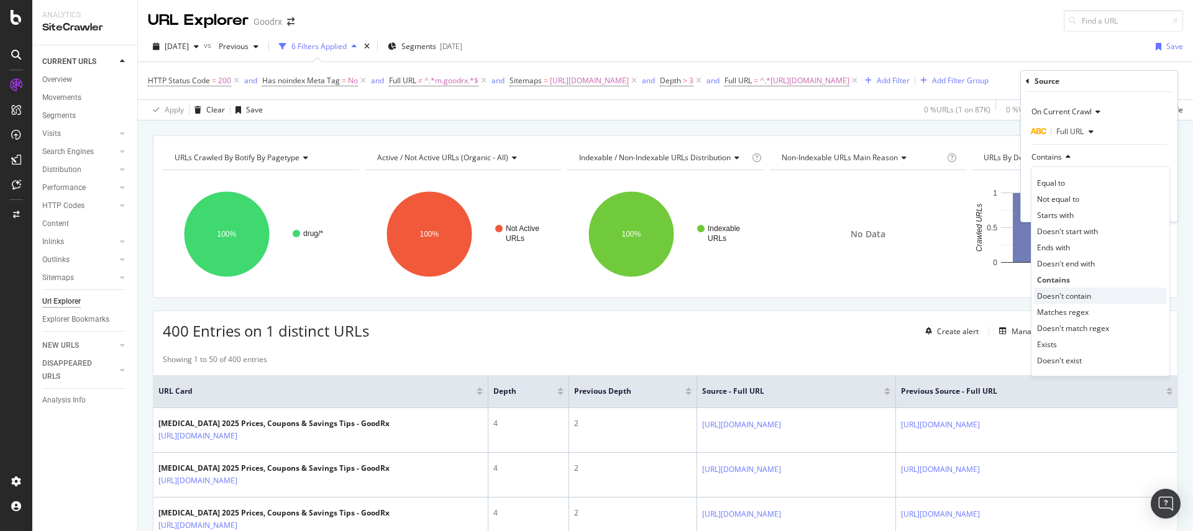
click at [1071, 291] on span "Doesn't contain" at bounding box center [1064, 296] width 54 height 11
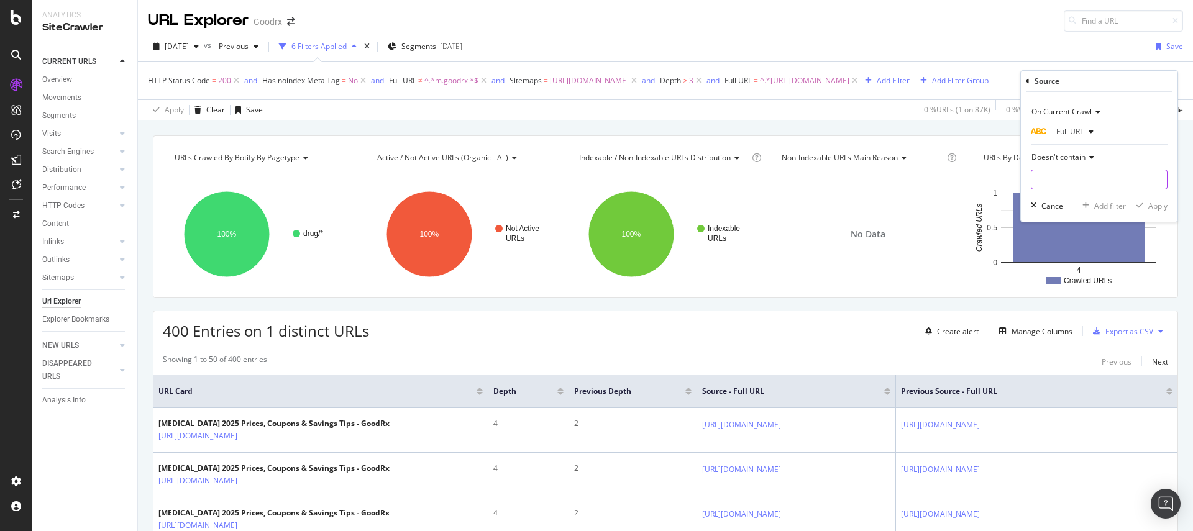
click at [1060, 176] on input "text" at bounding box center [1099, 180] width 135 height 20
type input "/medicare-cover"
click at [1161, 208] on div "Apply" at bounding box center [1157, 206] width 19 height 11
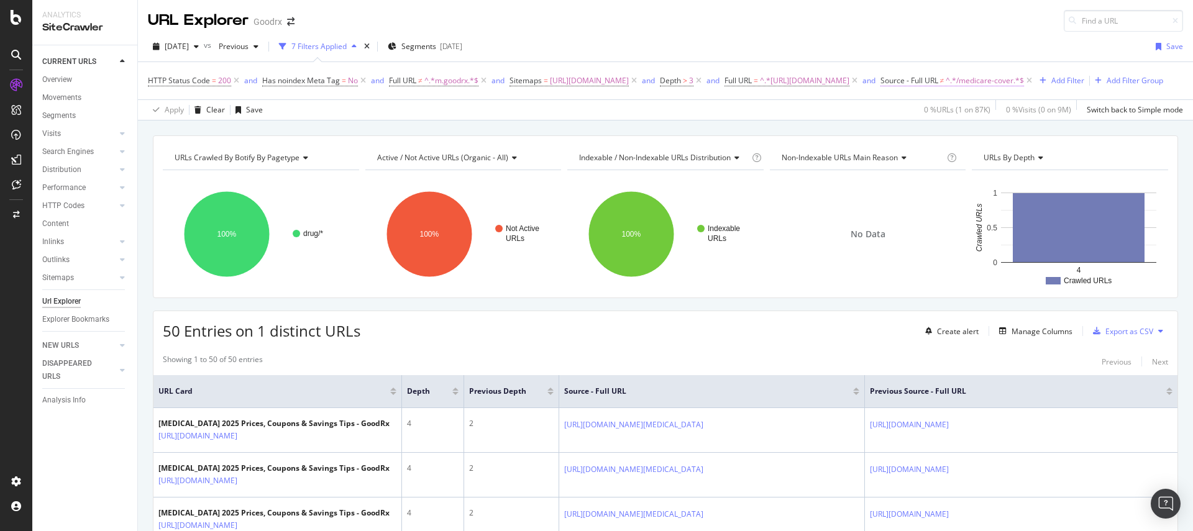
click at [946, 89] on span "^.*/medicare-cover.*$" at bounding box center [985, 80] width 78 height 17
click at [501, 119] on div "Apply Clear Save 0 % URLs ( 1 on 87K ) 0 % Visits ( 0 on 9M ) Switch back to Si…" at bounding box center [665, 109] width 1055 height 21
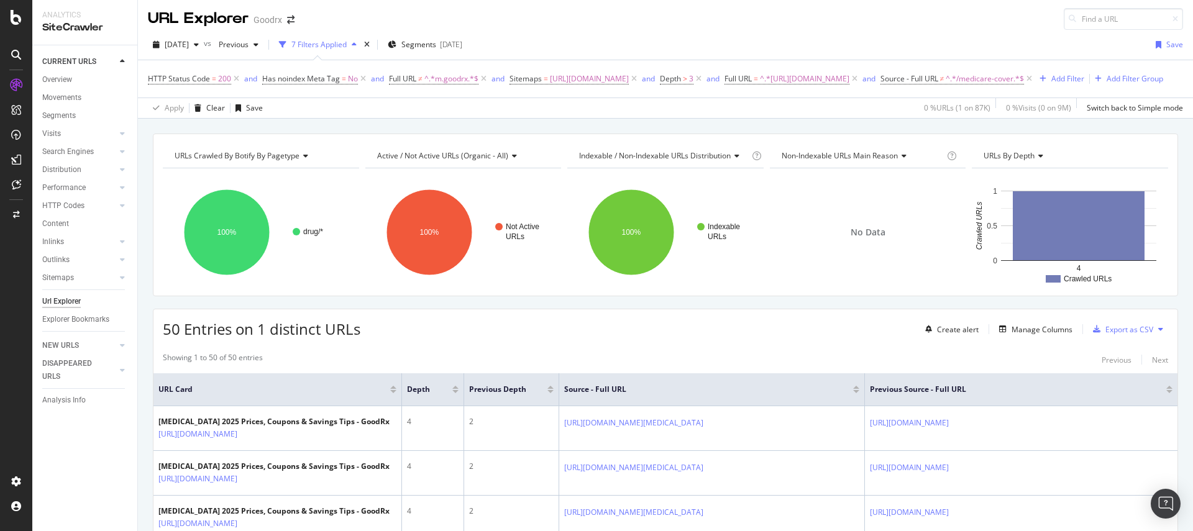
scroll to position [2, 0]
click at [1051, 83] on div "Add Filter" at bounding box center [1067, 78] width 33 height 11
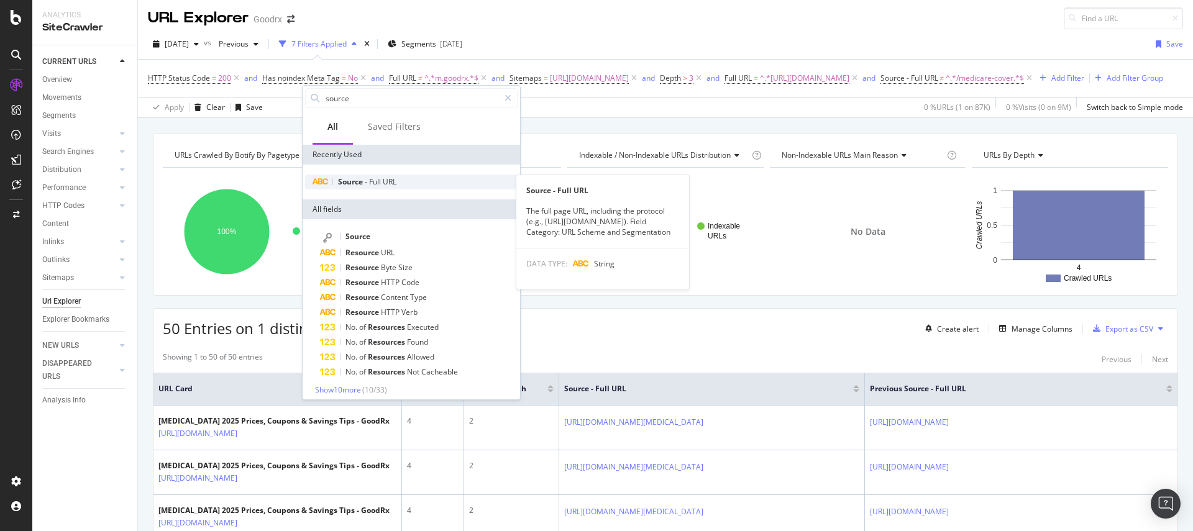
click at [385, 179] on span "URL" at bounding box center [390, 181] width 14 height 11
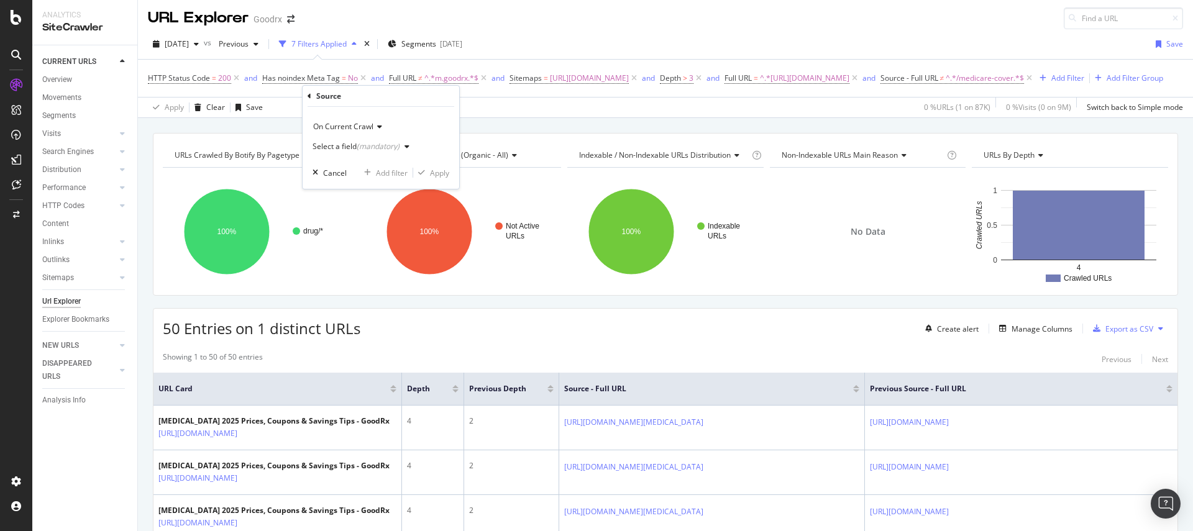
click at [372, 147] on div "(mandatory)" at bounding box center [378, 146] width 43 height 11
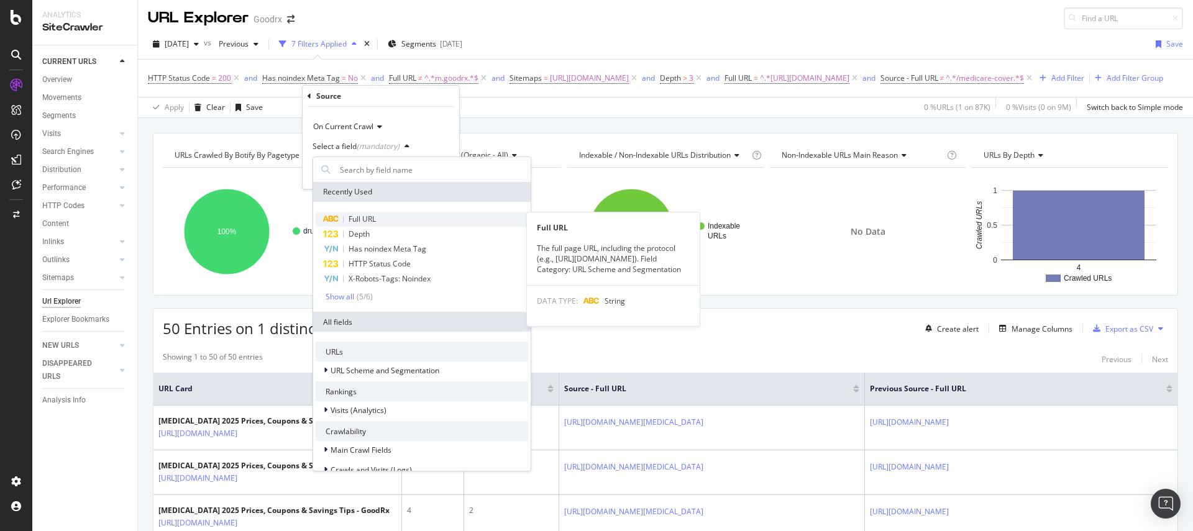
click at [367, 216] on span "Full URL" at bounding box center [362, 219] width 27 height 11
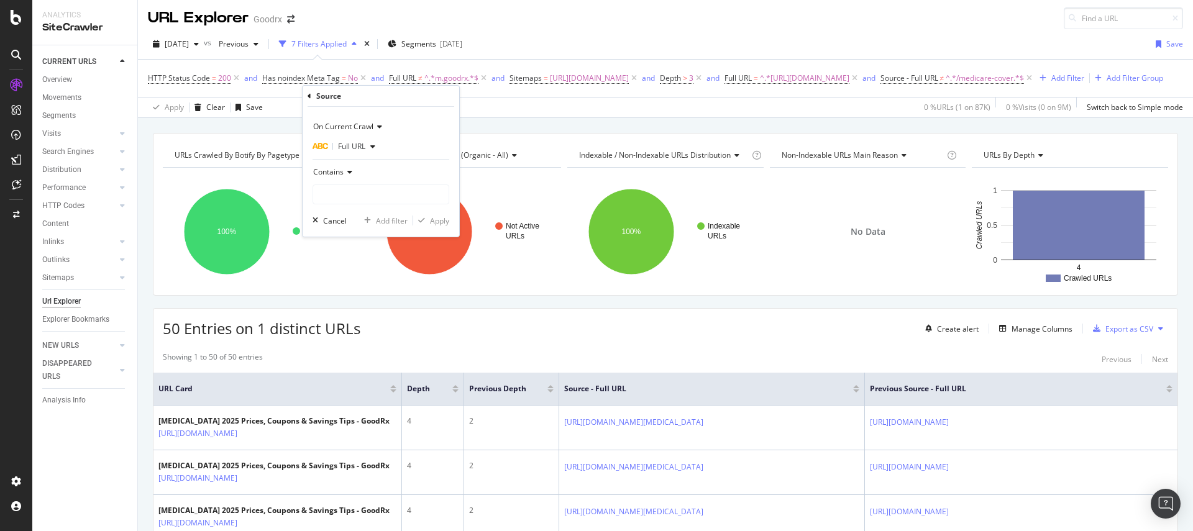
click at [359, 126] on span "On Current Crawl" at bounding box center [343, 126] width 60 height 11
click at [353, 161] on div "On Compared Crawl" at bounding box center [382, 168] width 133 height 16
click at [350, 149] on div "Select a field (mandatory)" at bounding box center [356, 146] width 87 height 7
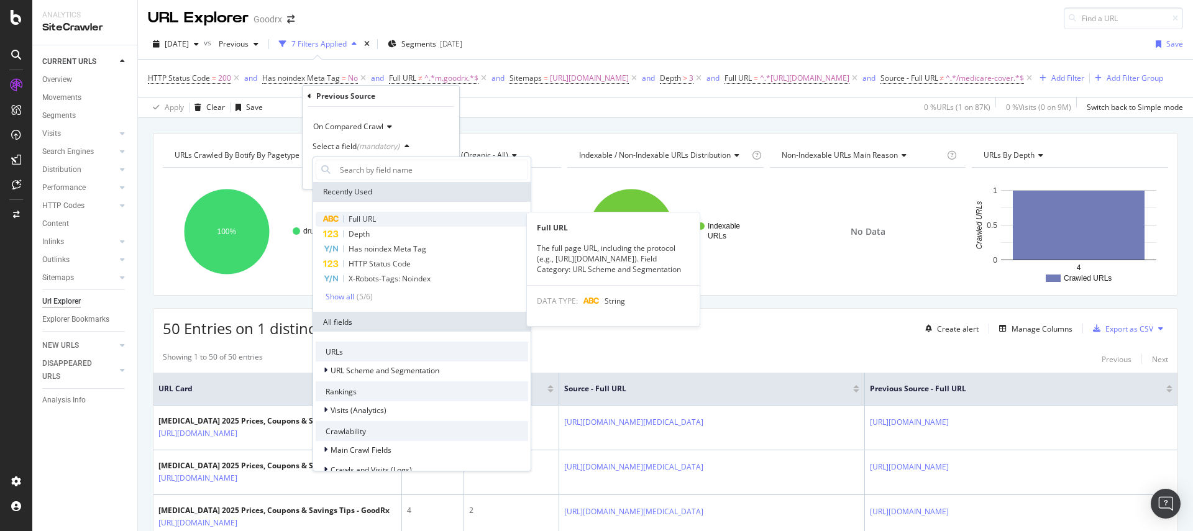
click at [361, 216] on span "Full URL" at bounding box center [362, 219] width 27 height 11
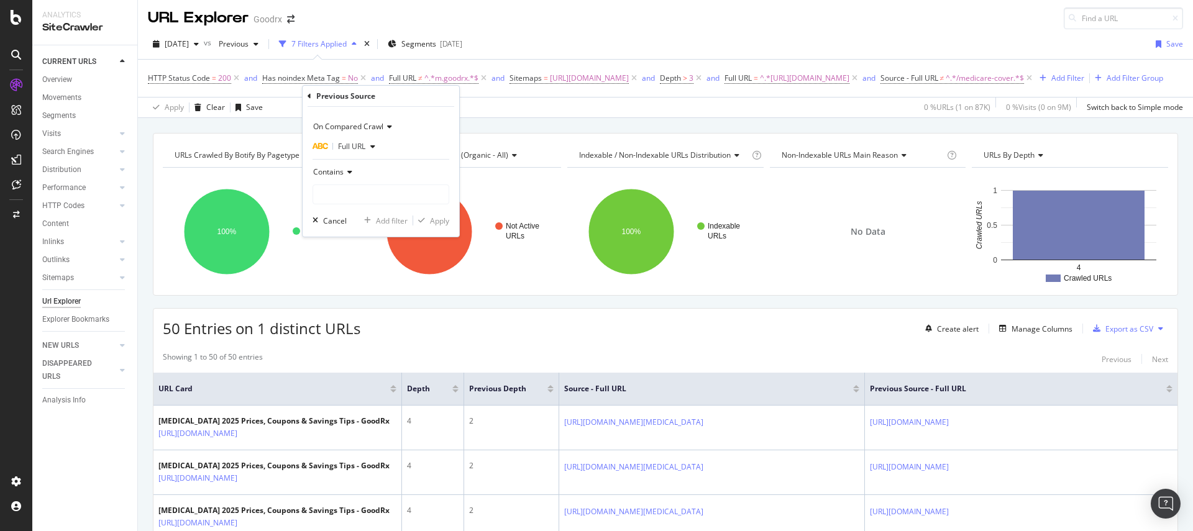
click at [349, 170] on icon at bounding box center [348, 171] width 9 height 7
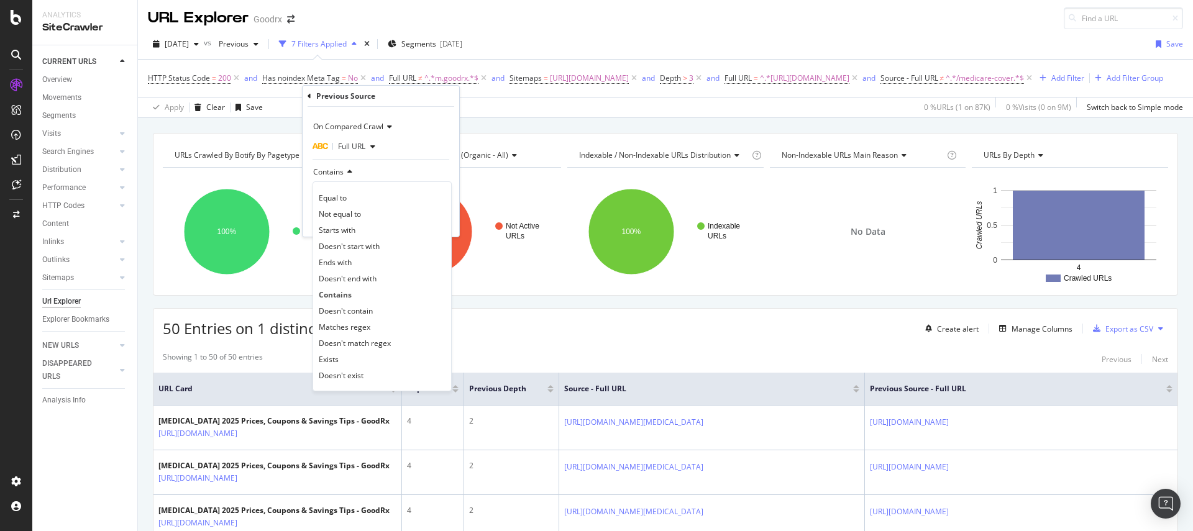
click at [354, 309] on span "Doesn't contain" at bounding box center [346, 311] width 54 height 11
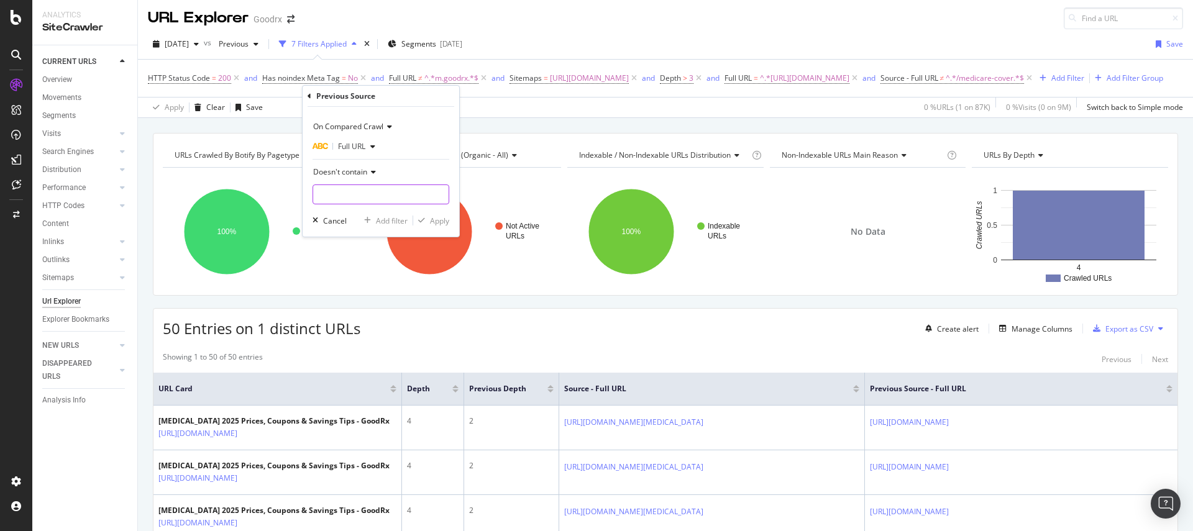
click at [351, 196] on input "text" at bounding box center [380, 195] width 135 height 20
type input "/medicare-cov"
click at [431, 216] on div "Apply" at bounding box center [439, 221] width 19 height 11
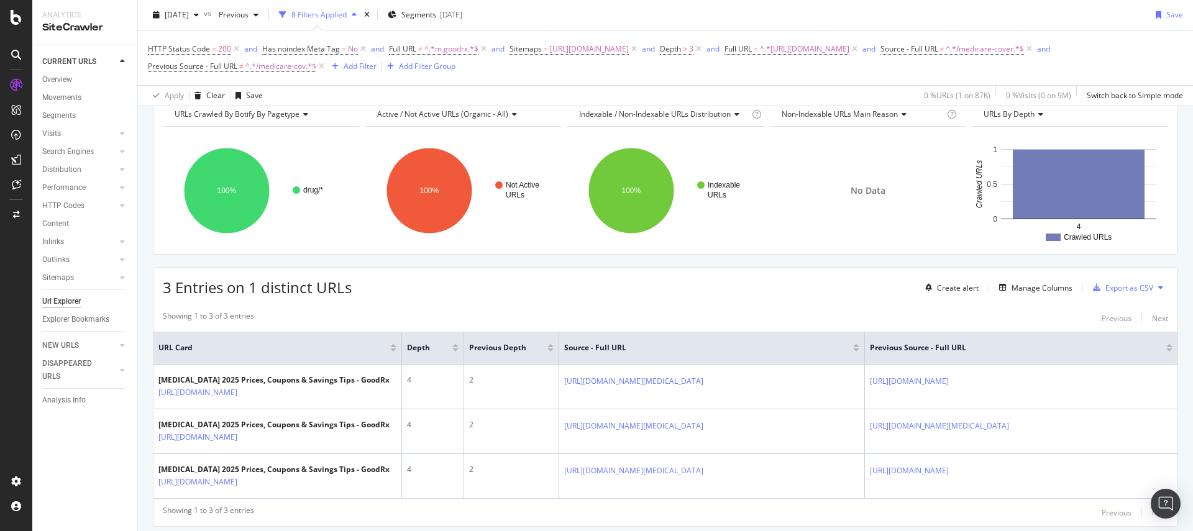
scroll to position [73, 0]
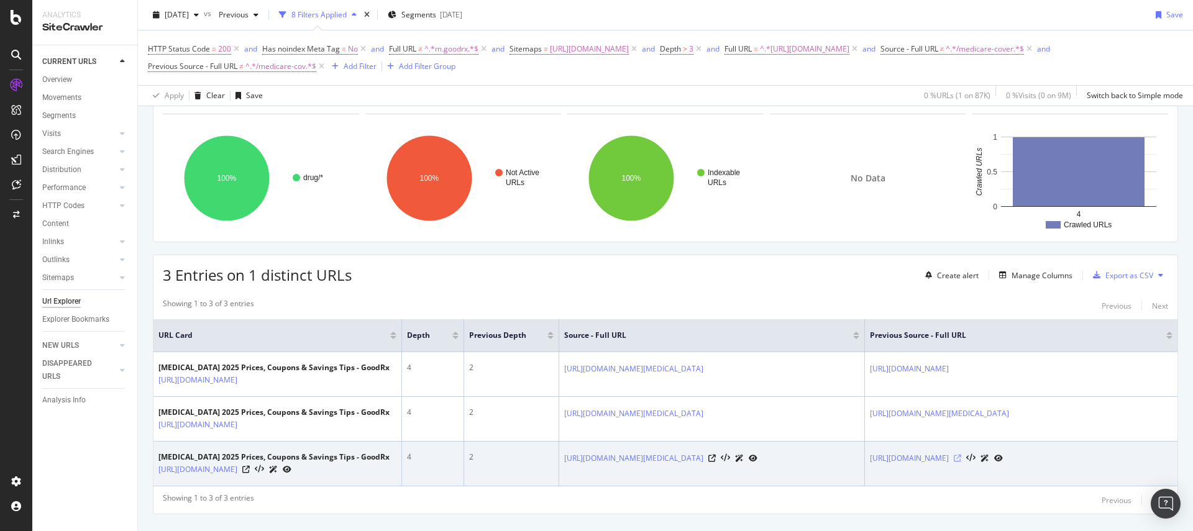
click at [961, 457] on icon at bounding box center [957, 458] width 7 height 7
